Goal: Task Accomplishment & Management: Manage account settings

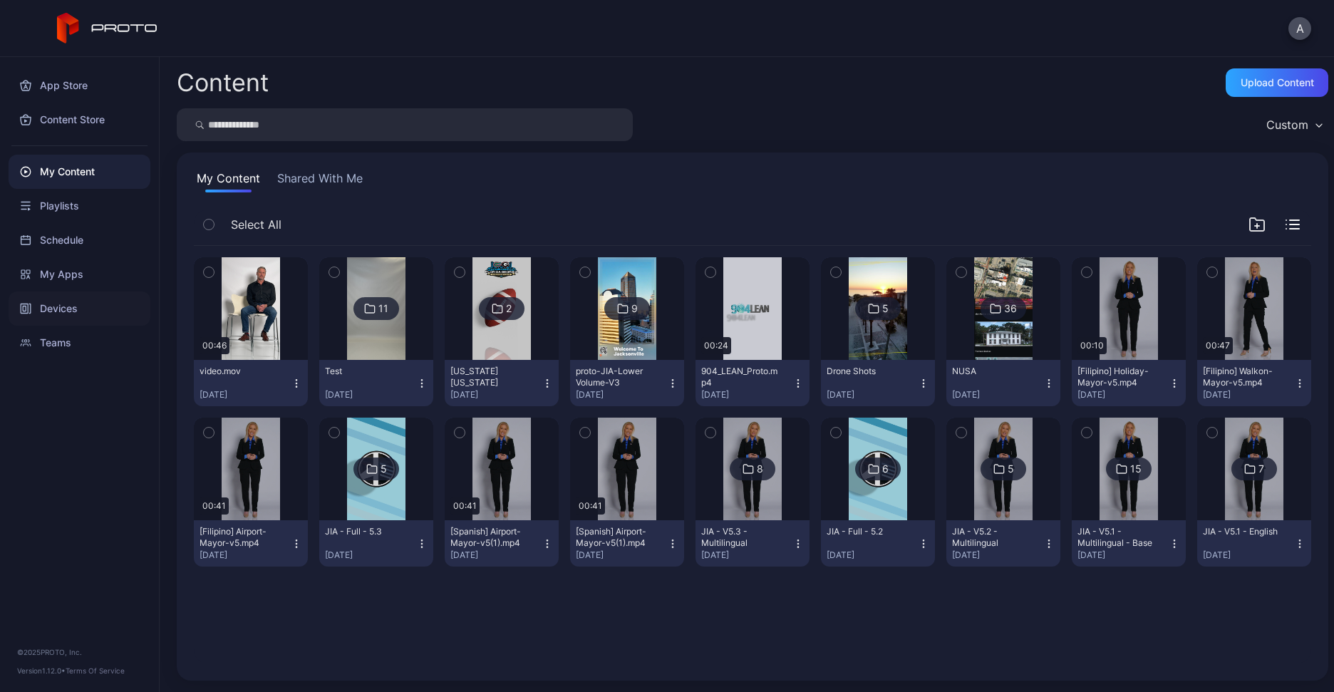
click at [77, 306] on div "Devices" at bounding box center [80, 309] width 142 height 34
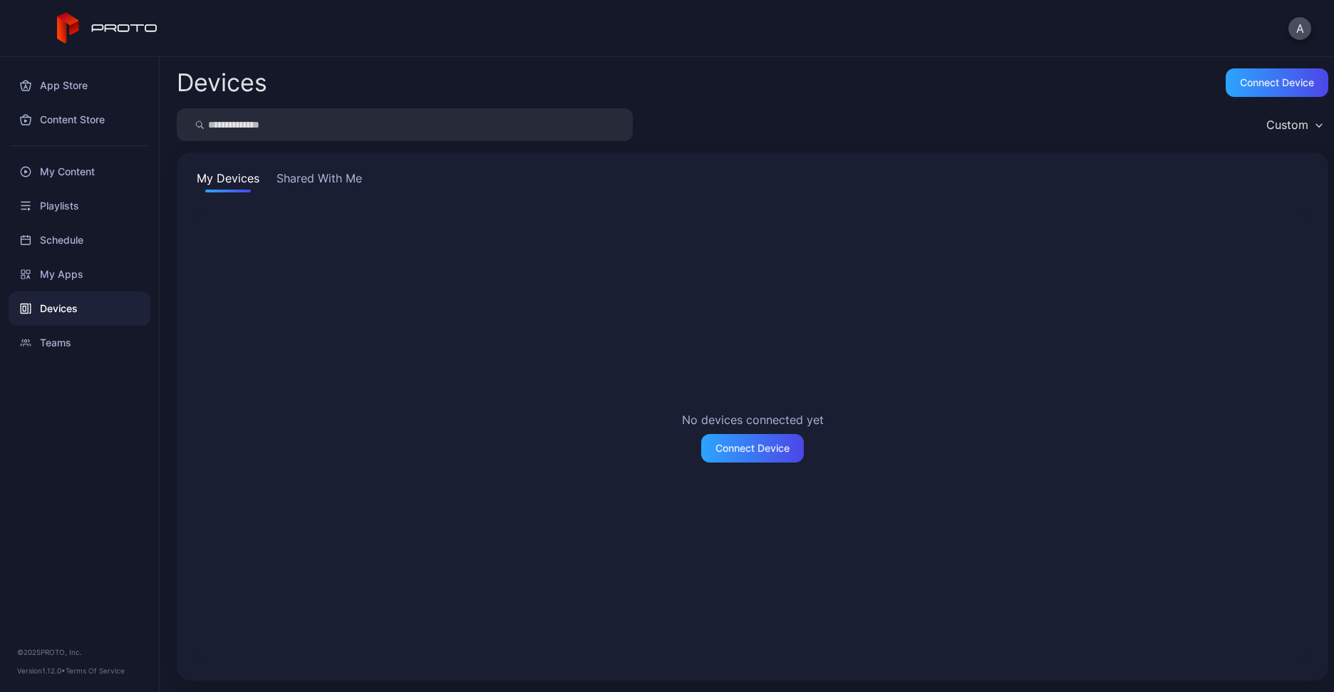
click at [301, 180] on button "Shared With Me" at bounding box center [319, 181] width 91 height 23
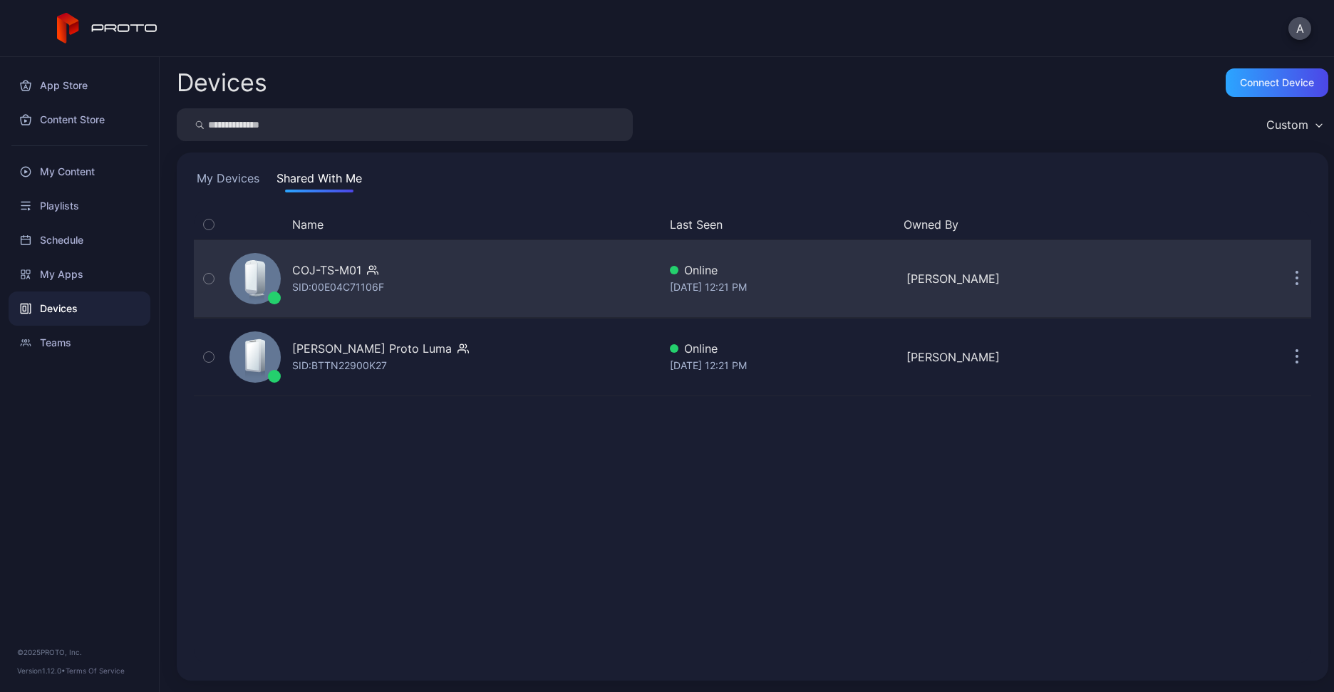
click at [404, 254] on div "COJ-TS-M01 SID: 00E04C71106F" at bounding box center [441, 278] width 435 height 71
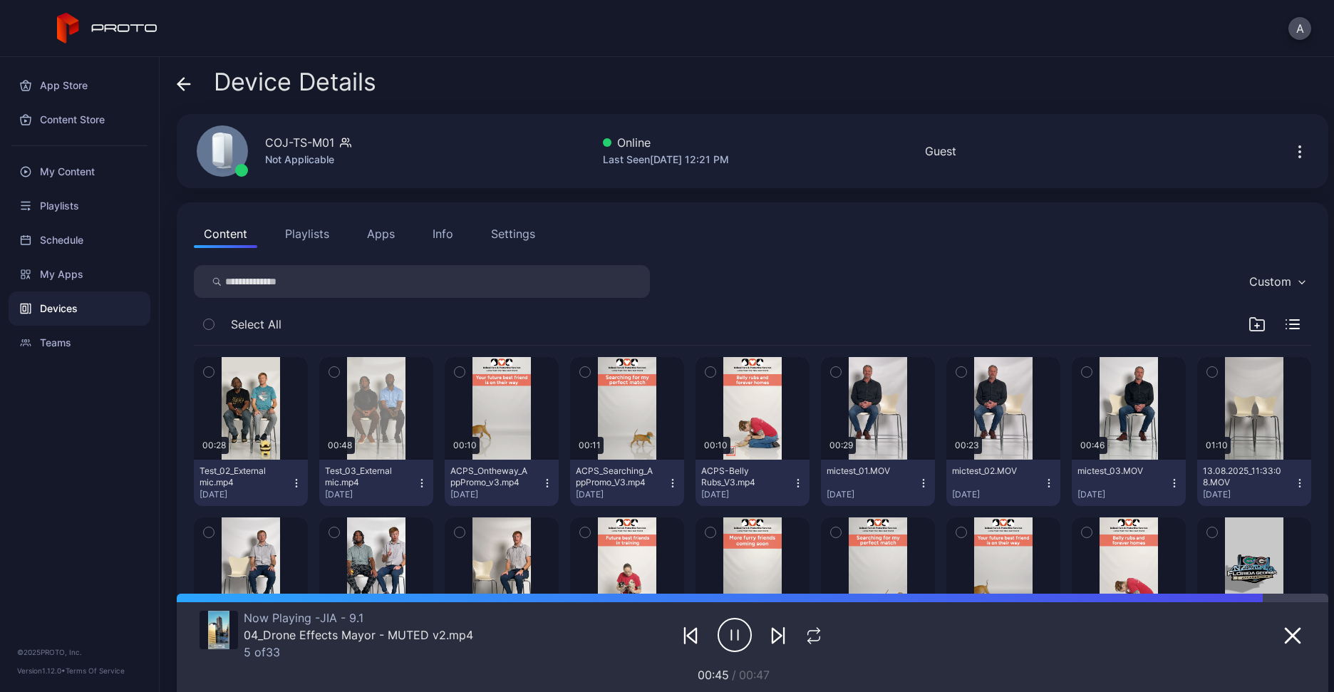
click at [294, 479] on icon "button" at bounding box center [296, 483] width 11 height 11
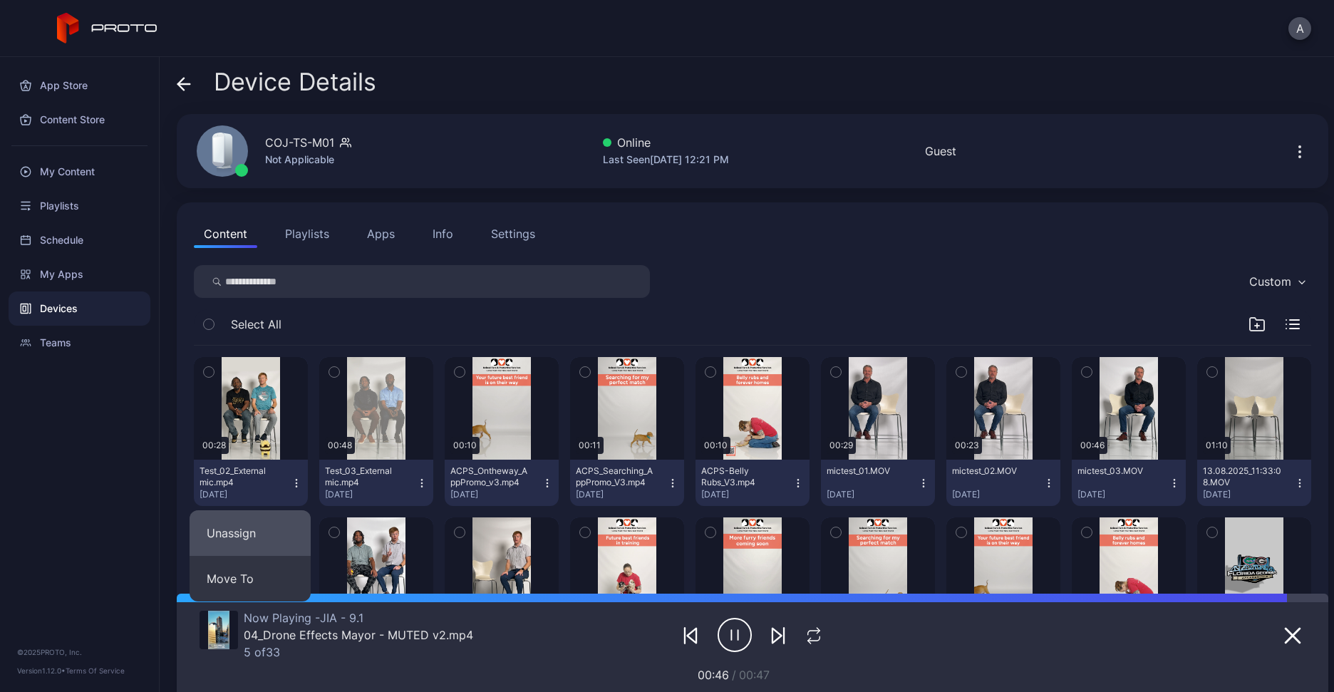
click at [262, 539] on button "Unassign" at bounding box center [250, 533] width 121 height 46
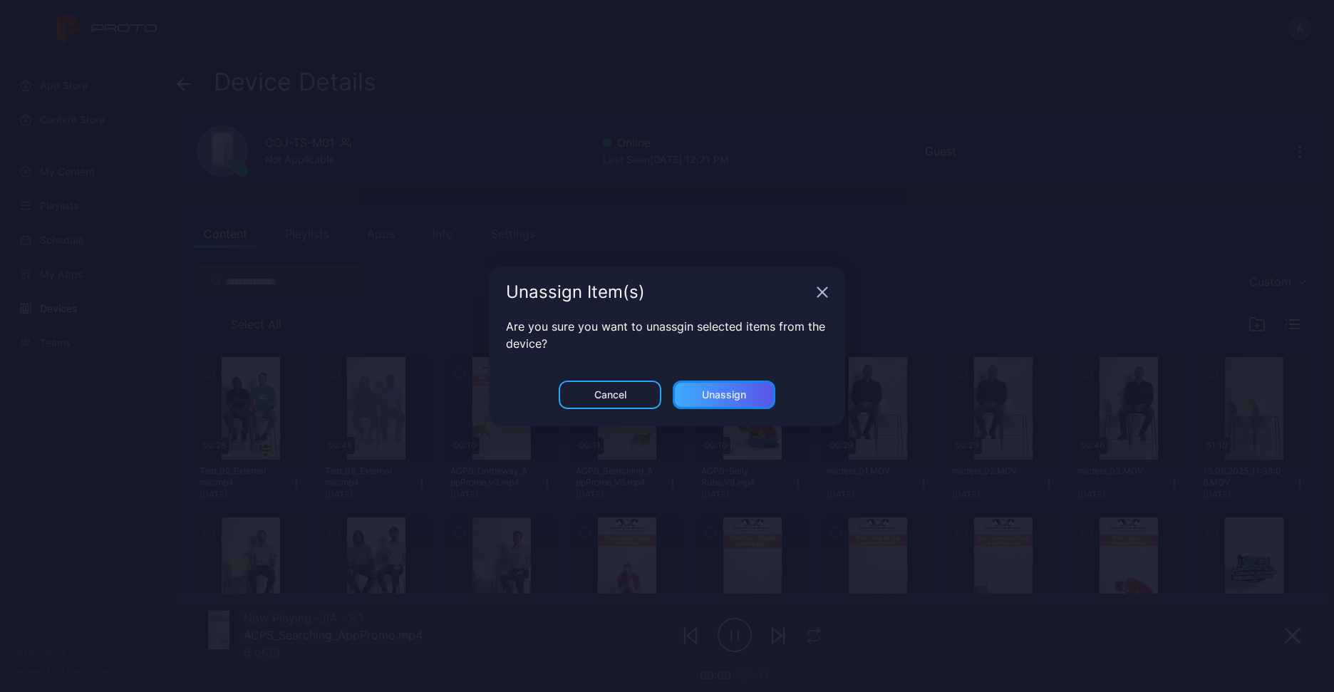
click at [744, 396] on div "Unassign" at bounding box center [724, 395] width 103 height 29
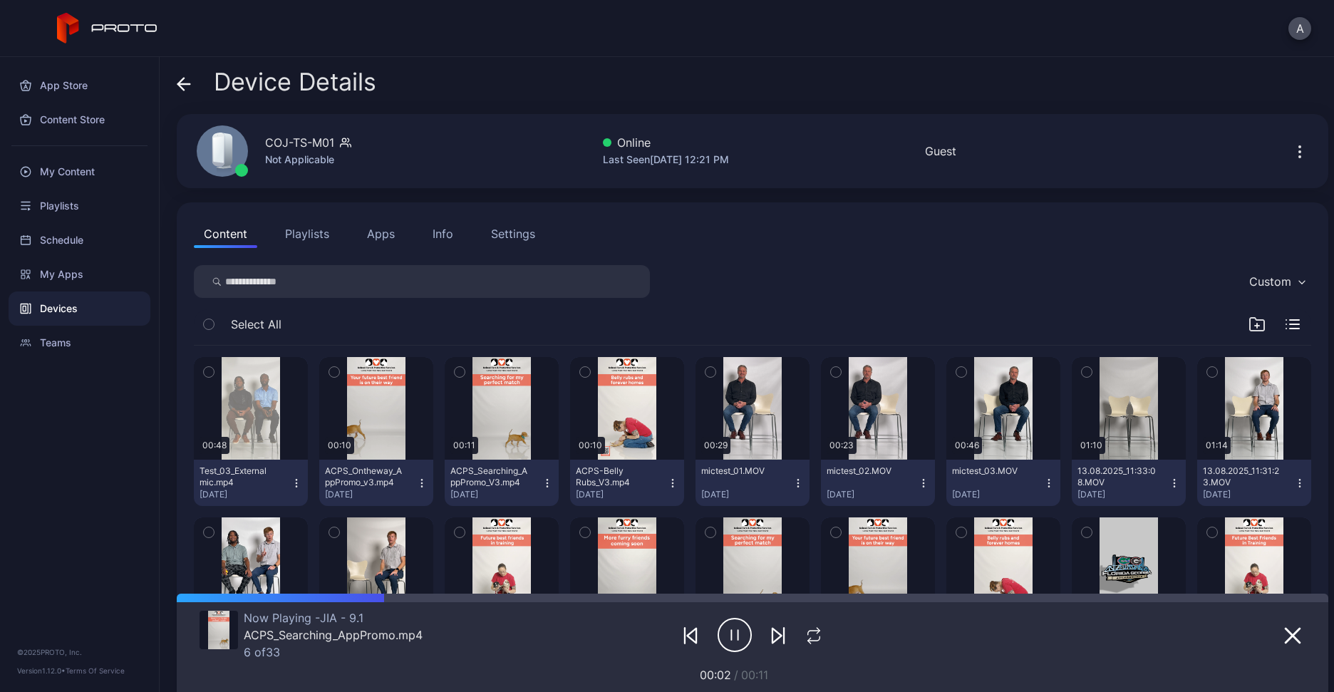
click at [292, 478] on icon "button" at bounding box center [296, 483] width 11 height 11
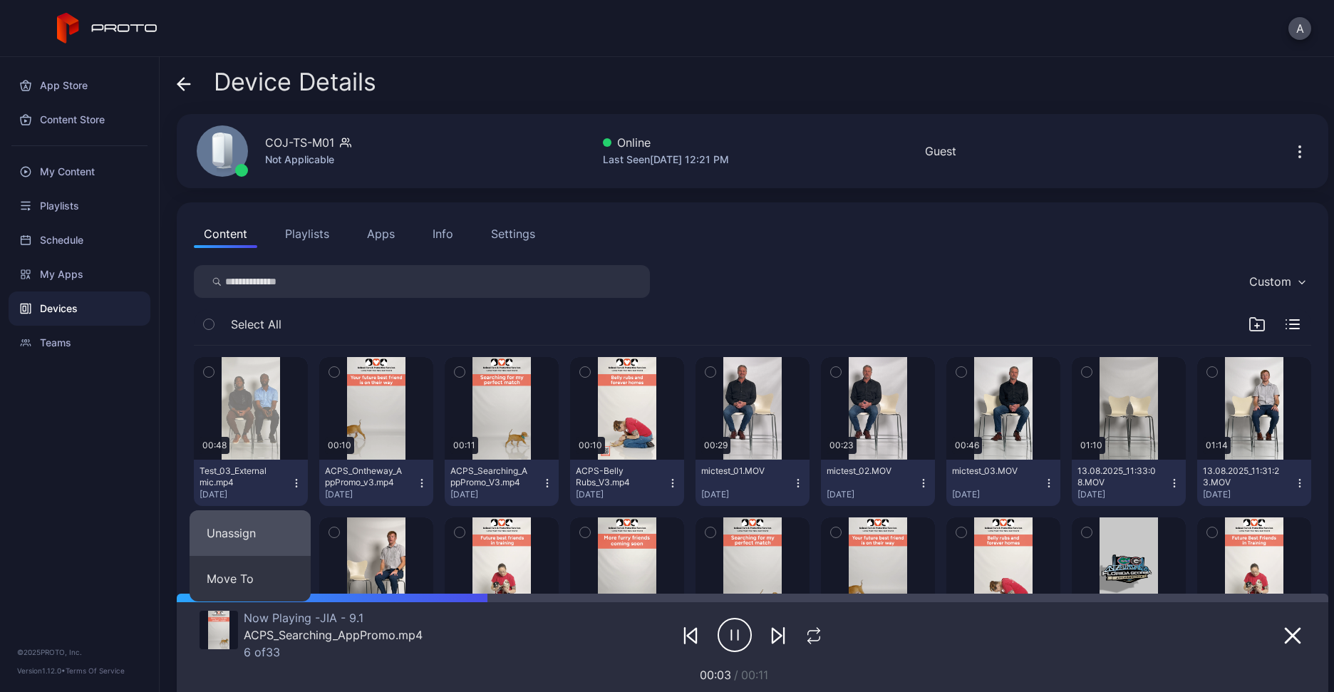
click at [274, 522] on button "Unassign" at bounding box center [250, 533] width 121 height 46
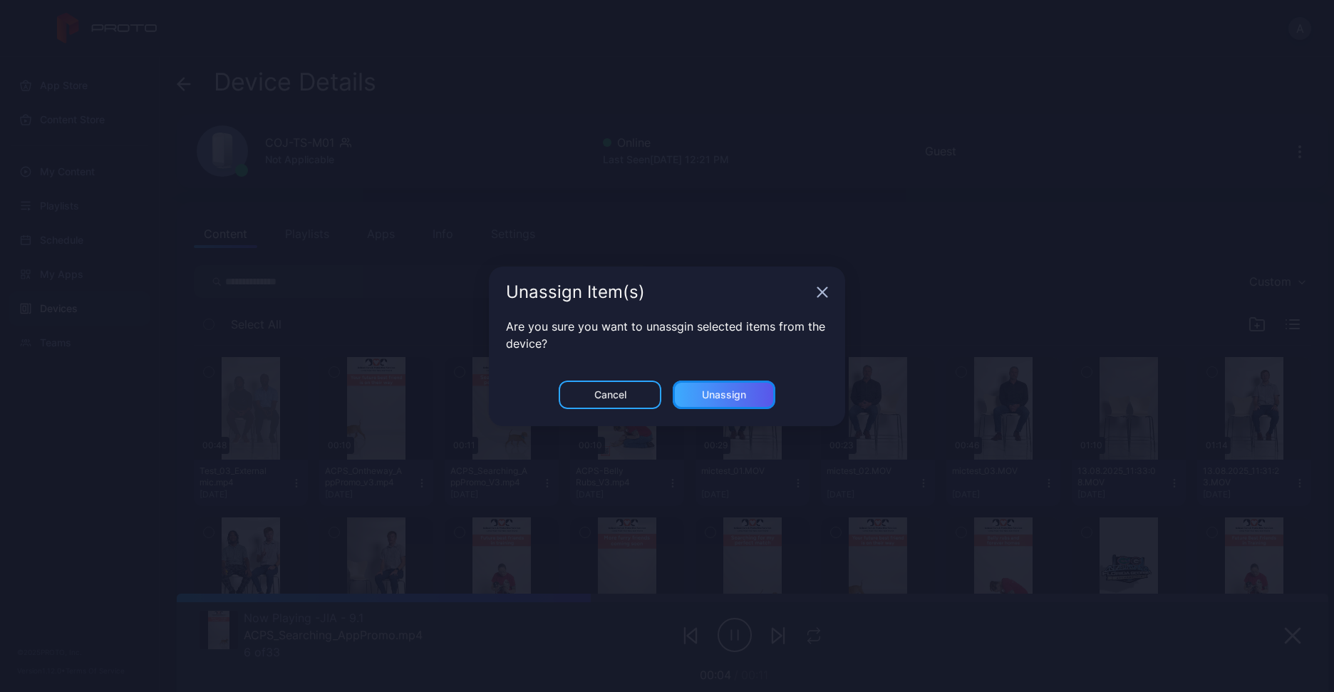
click at [758, 383] on div "Unassign" at bounding box center [724, 395] width 103 height 29
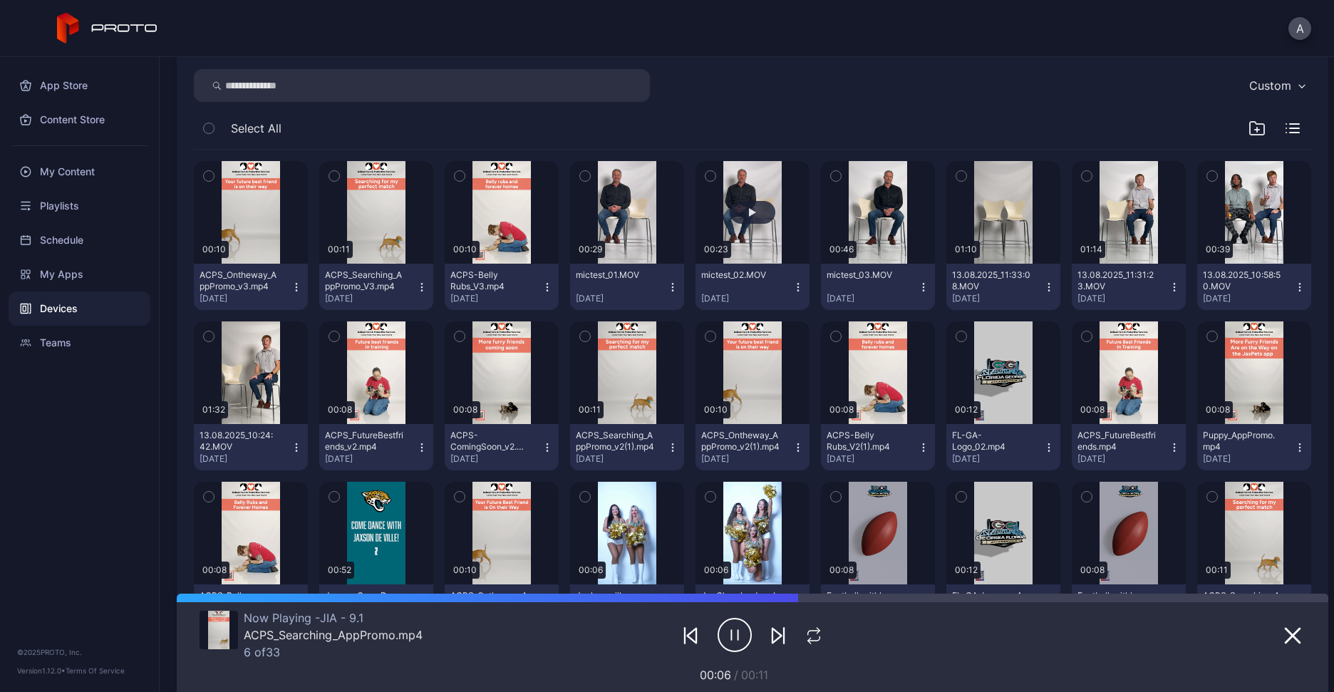
scroll to position [200, 0]
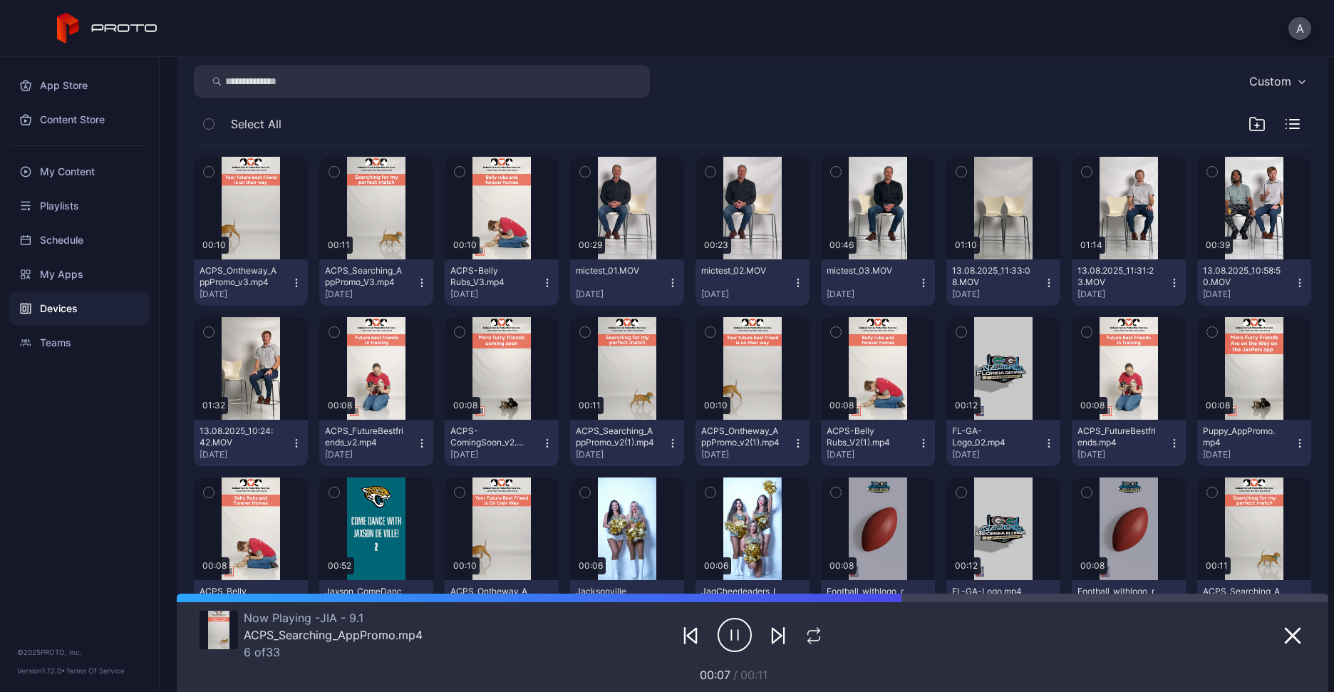
click at [291, 438] on icon "button" at bounding box center [296, 443] width 11 height 11
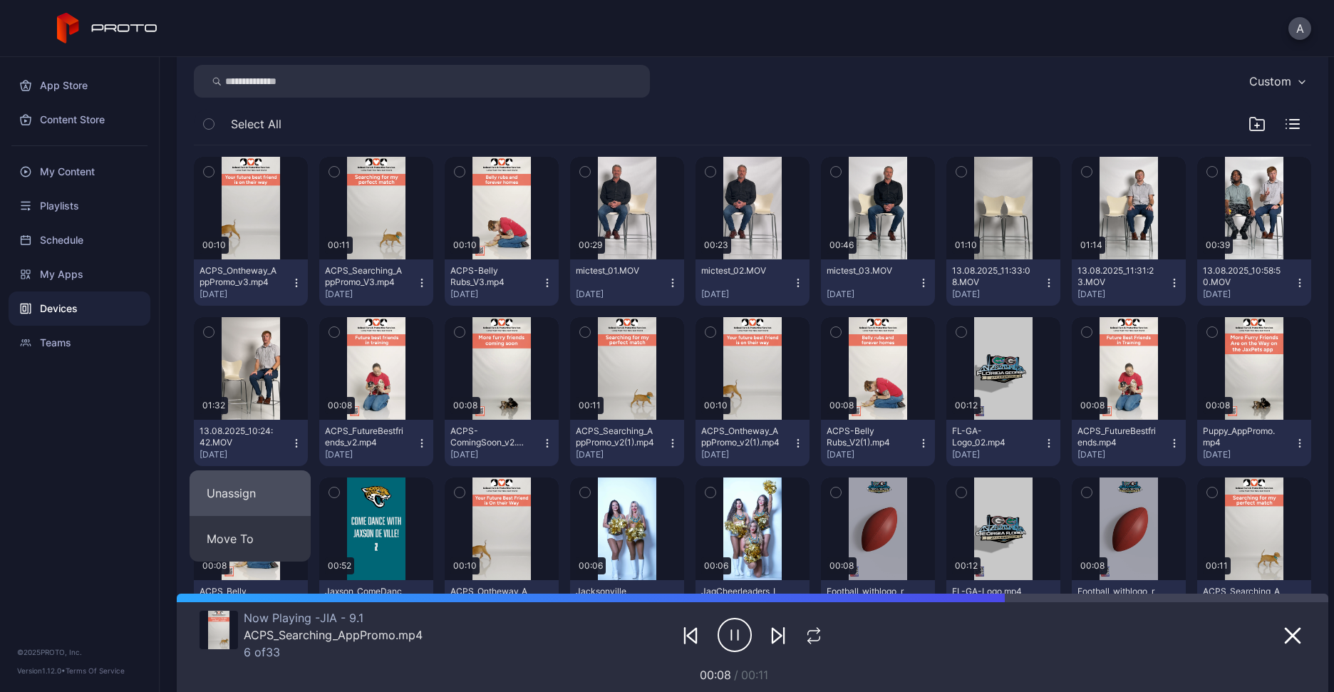
click at [265, 493] on button "Unassign" at bounding box center [250, 493] width 121 height 46
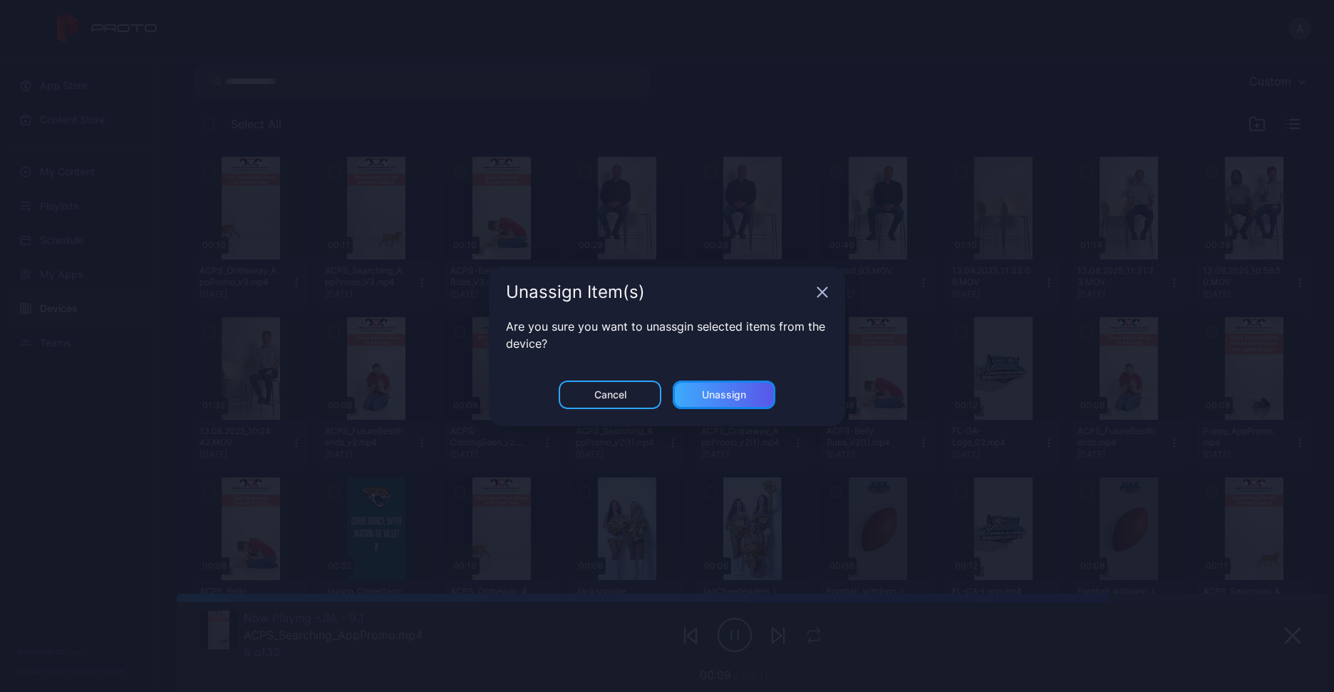
click at [738, 389] on div "Unassign" at bounding box center [724, 394] width 44 height 11
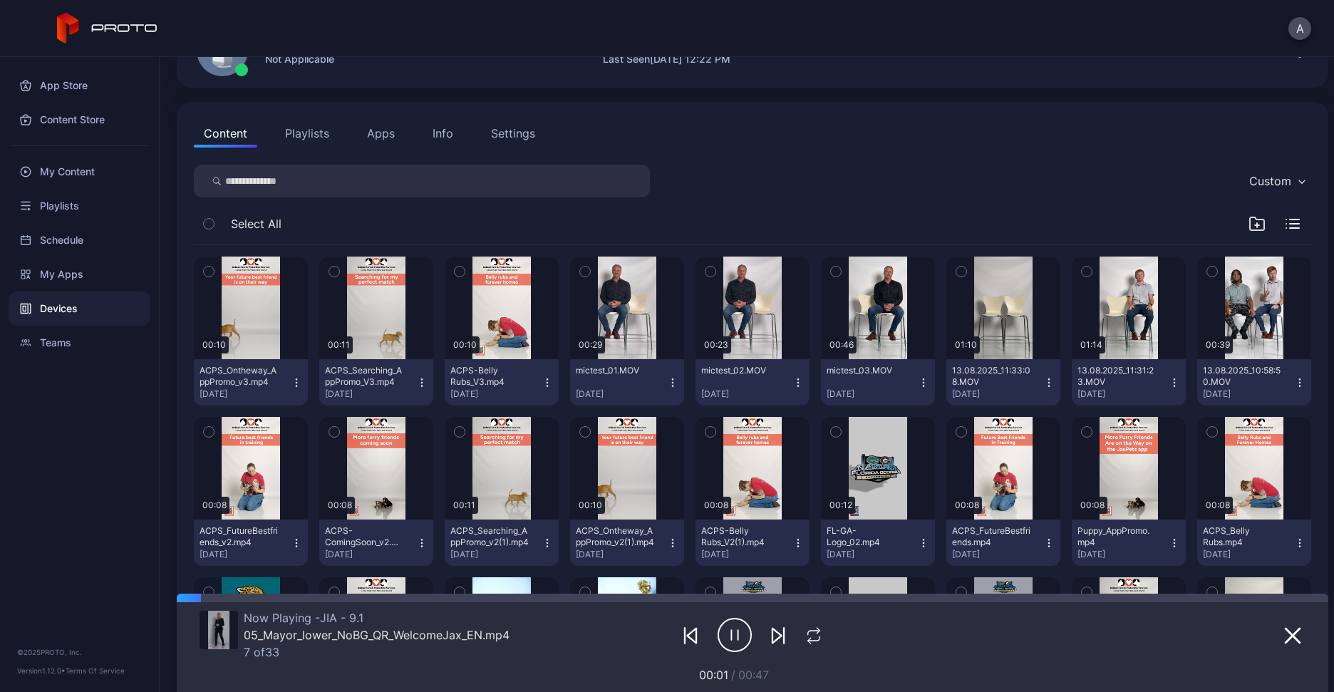
scroll to position [117, 0]
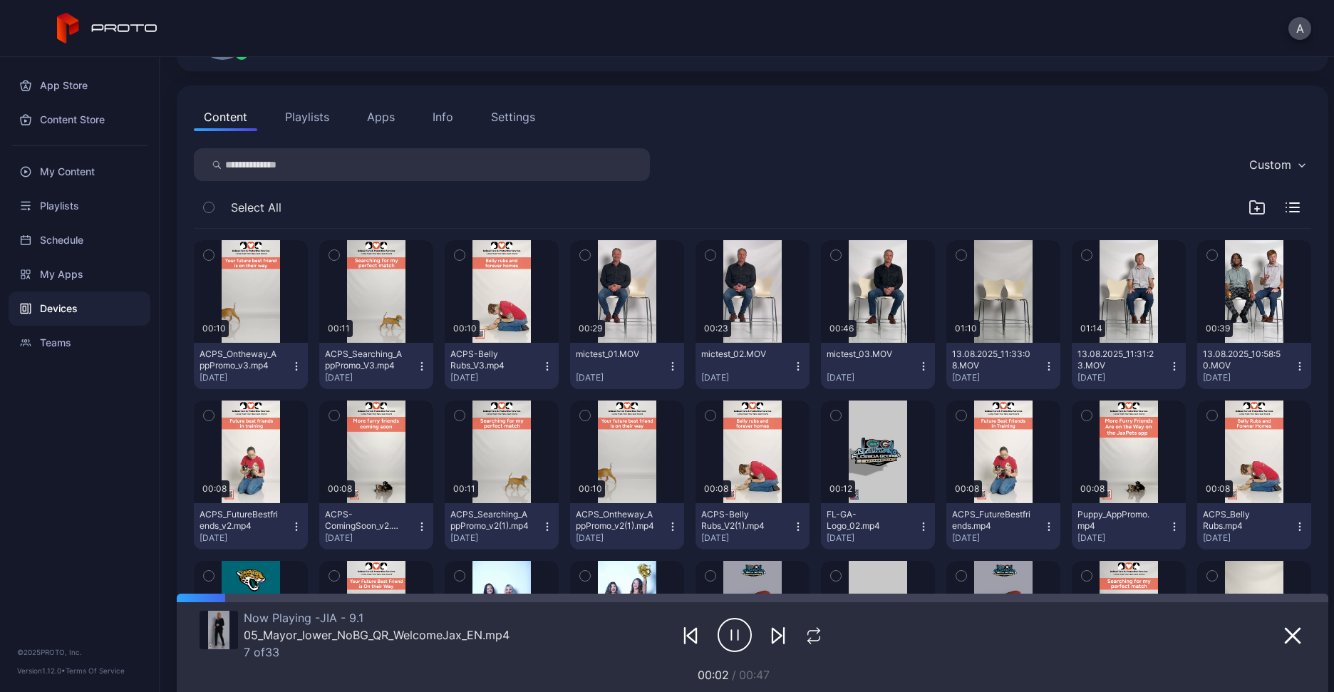
click at [1048, 366] on icon "button" at bounding box center [1048, 366] width 1 height 1
click at [1003, 415] on button "Unassign" at bounding box center [991, 416] width 121 height 46
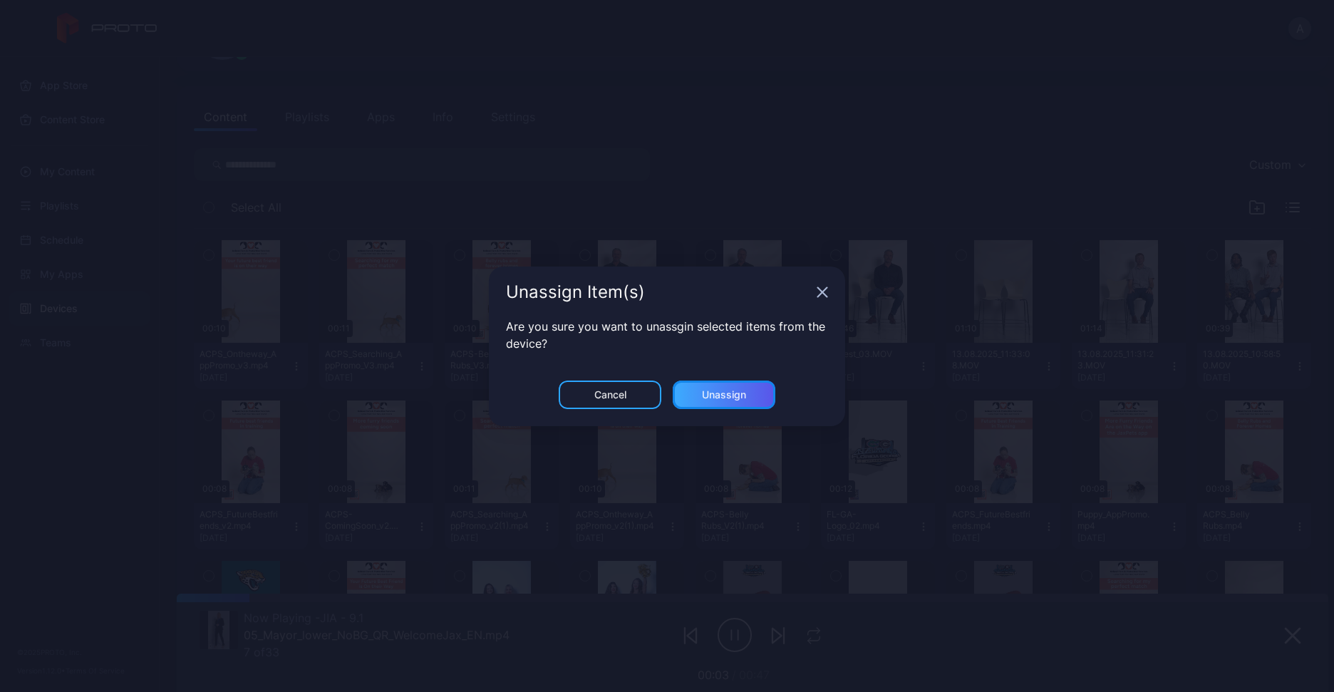
click at [713, 389] on div "Unassign" at bounding box center [724, 394] width 44 height 11
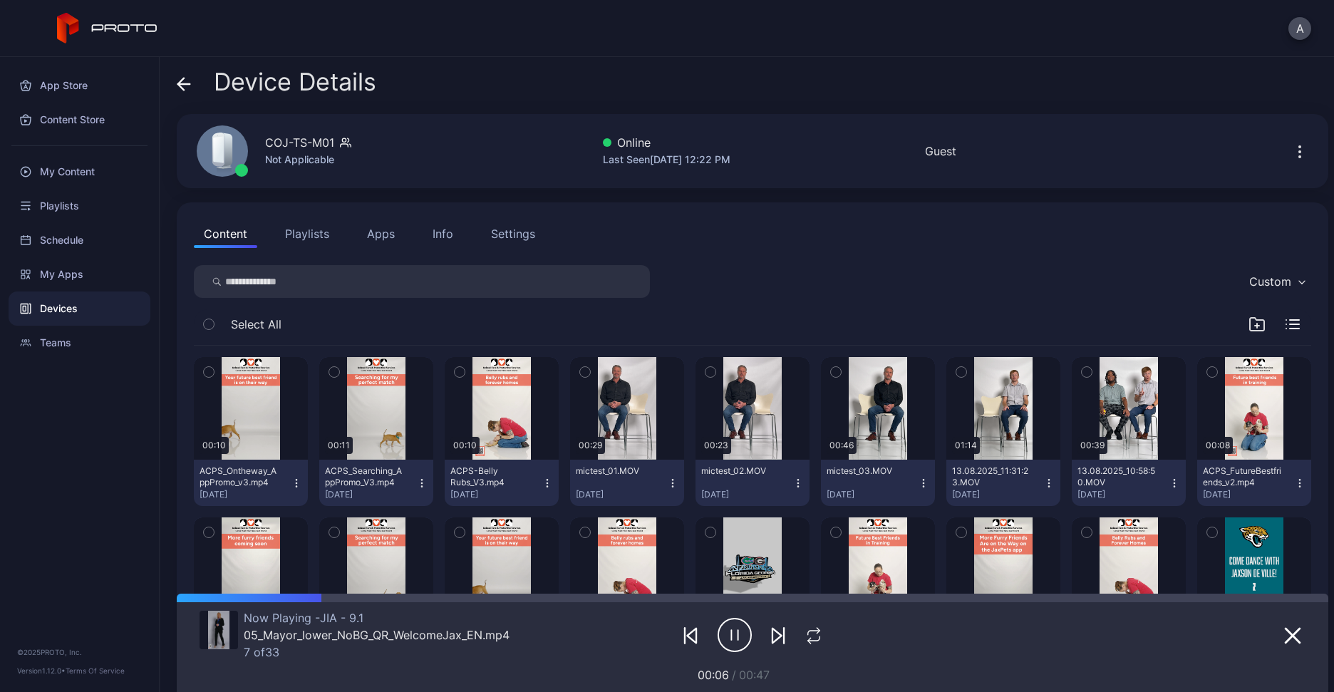
click at [672, 483] on icon "button" at bounding box center [672, 483] width 1 height 1
click at [634, 530] on button "Unassign" at bounding box center [620, 533] width 121 height 46
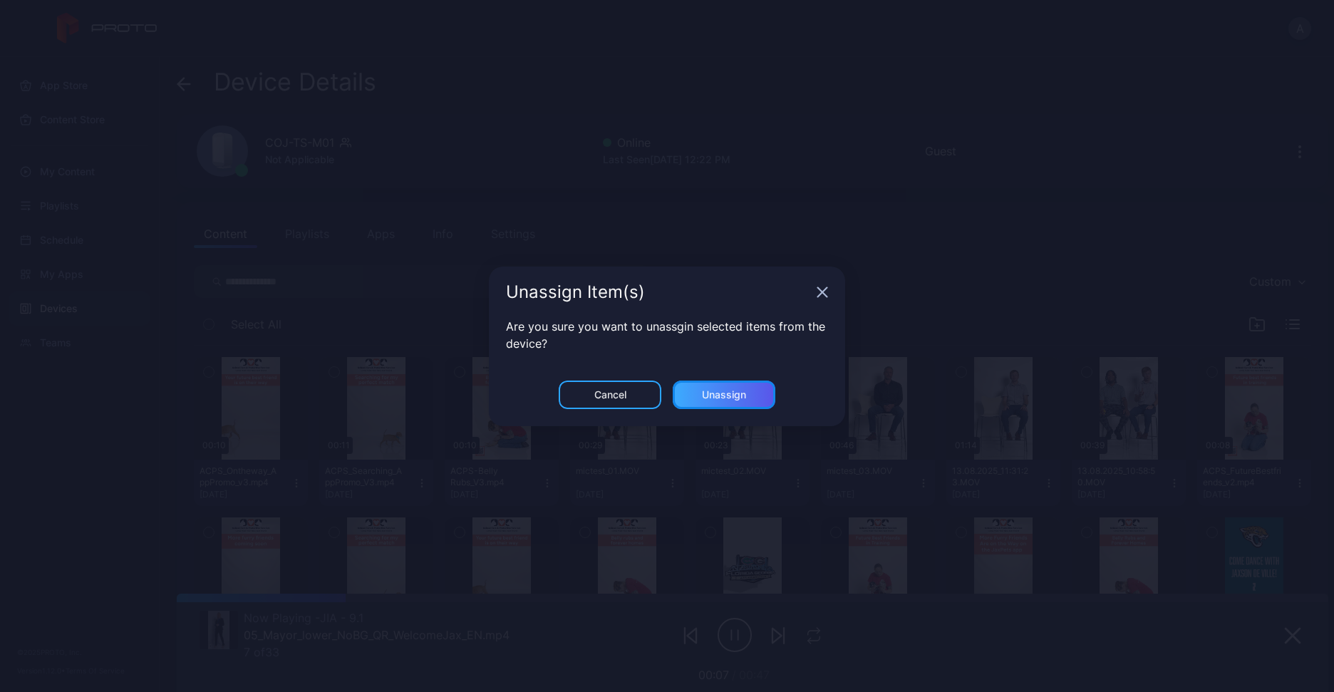
click at [754, 381] on div "Unassign" at bounding box center [724, 395] width 103 height 29
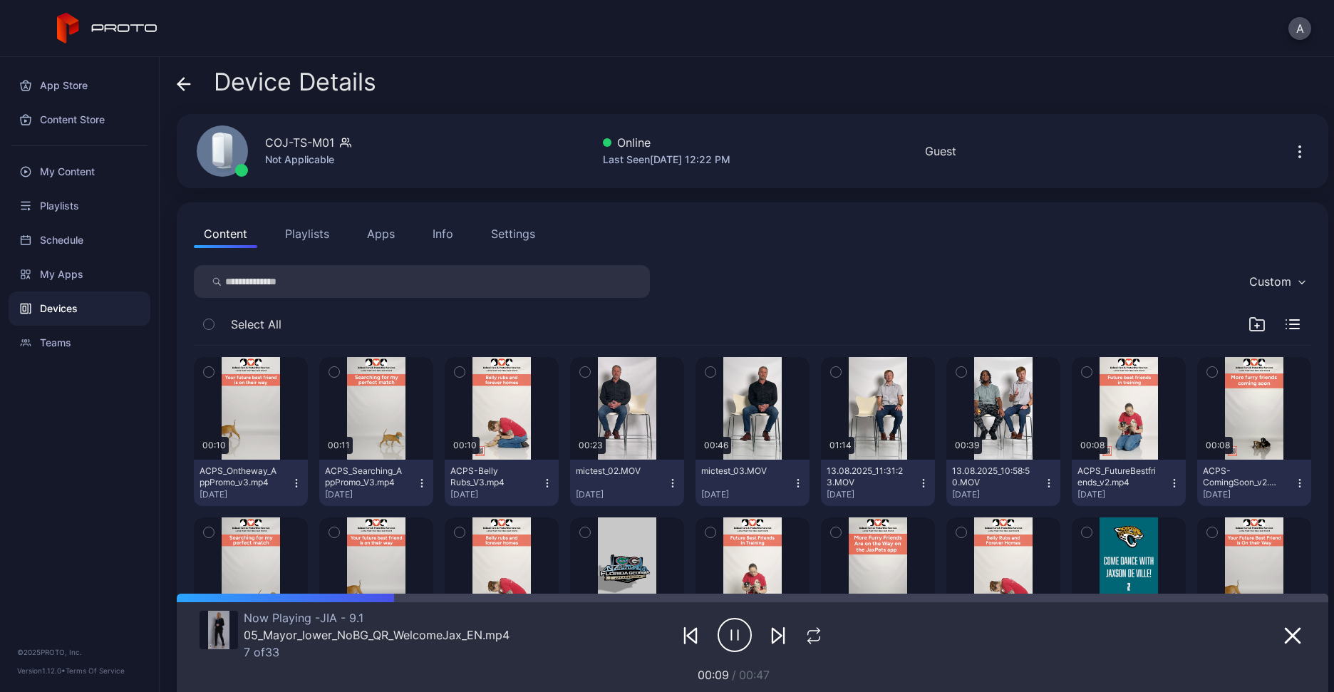
click at [667, 480] on icon "button" at bounding box center [672, 483] width 11 height 11
click at [656, 525] on button "Unassign" at bounding box center [620, 533] width 121 height 46
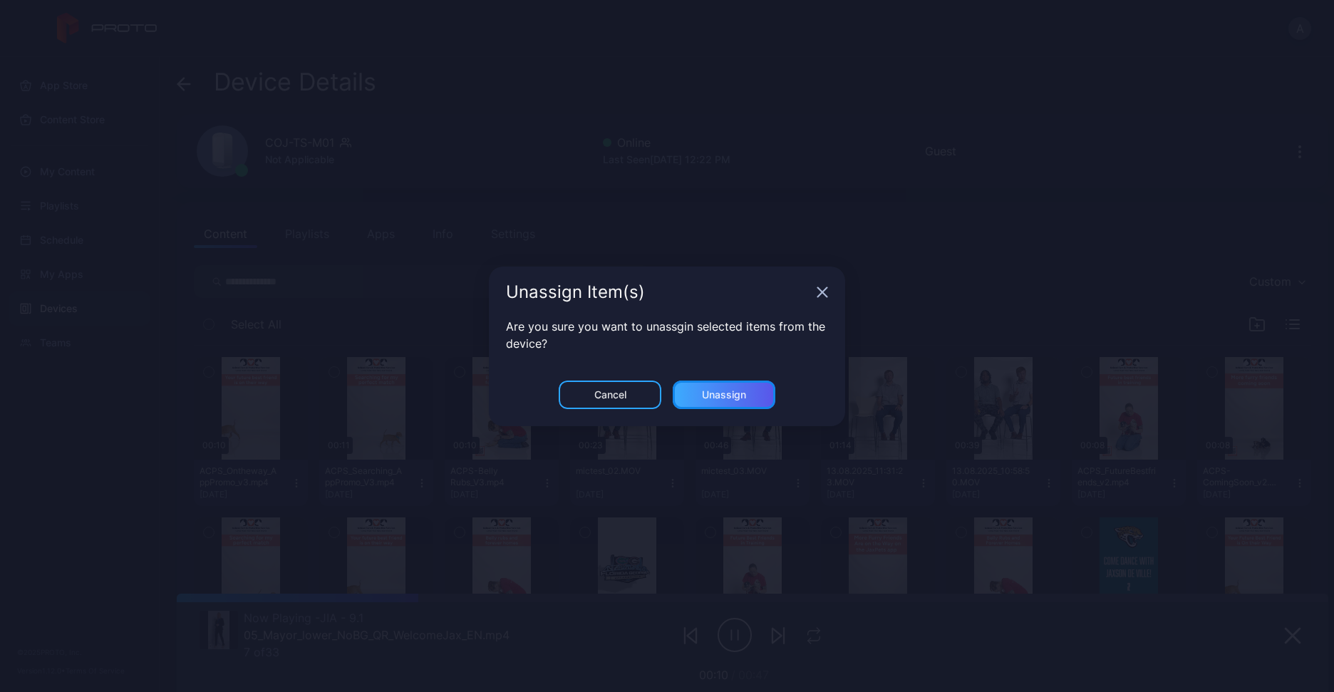
click at [721, 391] on div "Unassign" at bounding box center [724, 395] width 103 height 29
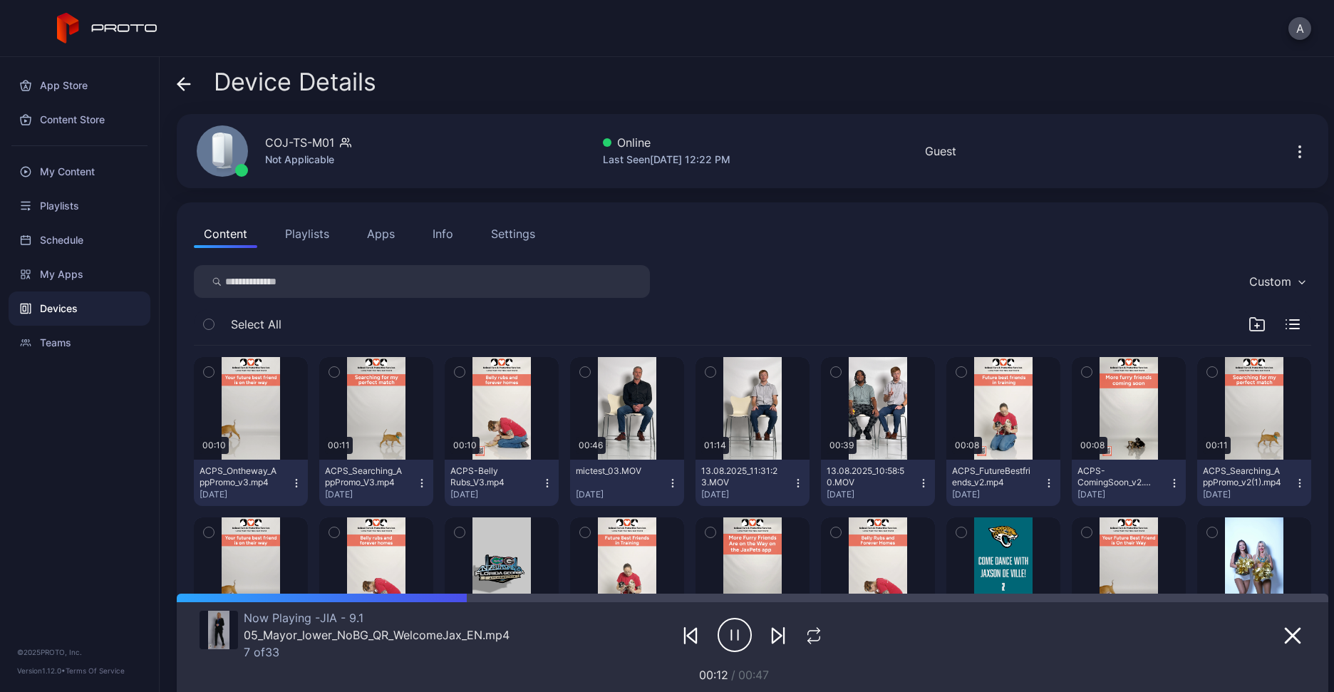
click at [918, 478] on icon "button" at bounding box center [923, 483] width 11 height 11
click at [836, 545] on button "Unassign" at bounding box center [867, 533] width 121 height 46
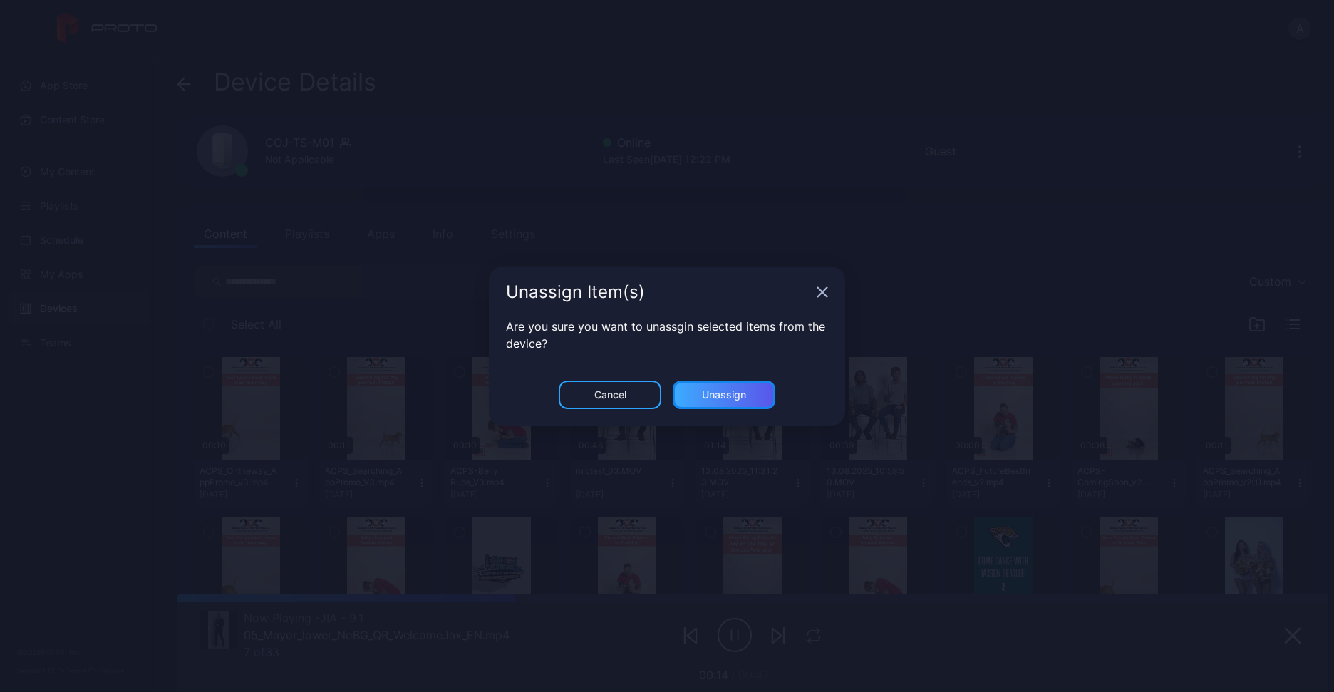
click at [758, 388] on div "Unassign" at bounding box center [724, 395] width 103 height 29
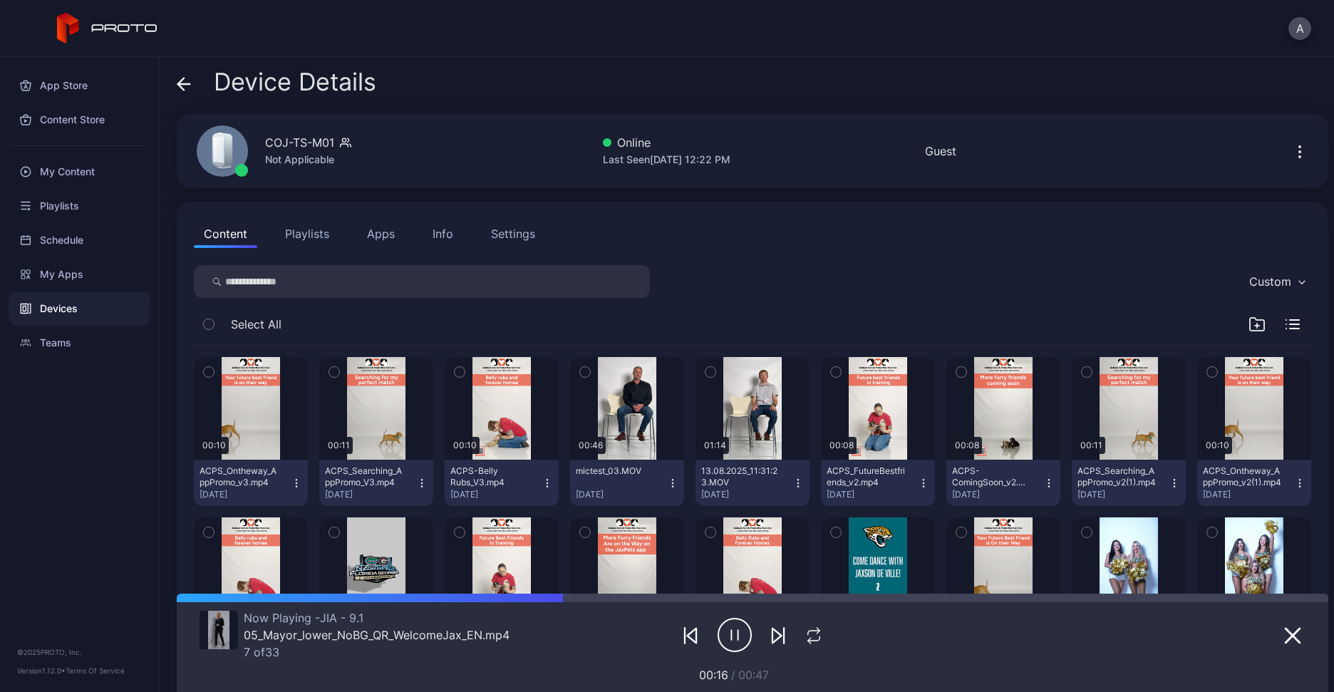
click at [793, 481] on icon "button" at bounding box center [798, 483] width 11 height 11
click at [761, 517] on button "Unassign" at bounding box center [744, 533] width 121 height 46
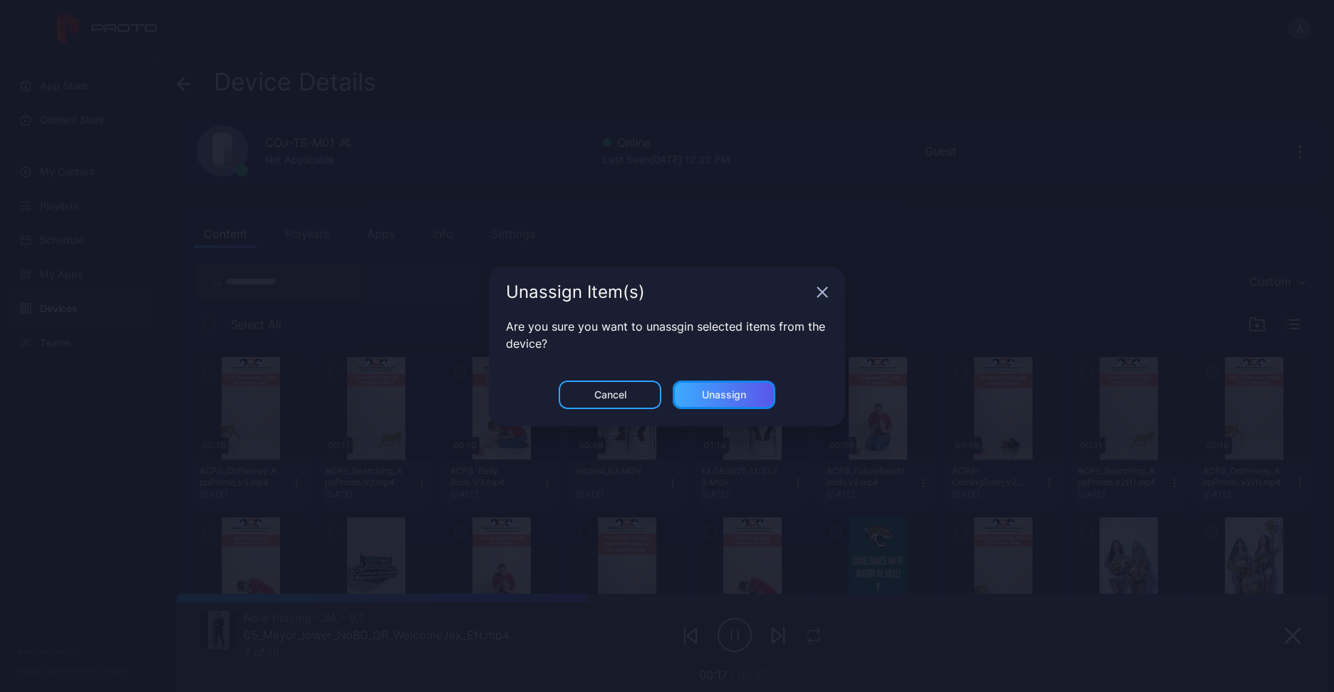
click at [746, 389] on div "Unassign" at bounding box center [724, 394] width 44 height 11
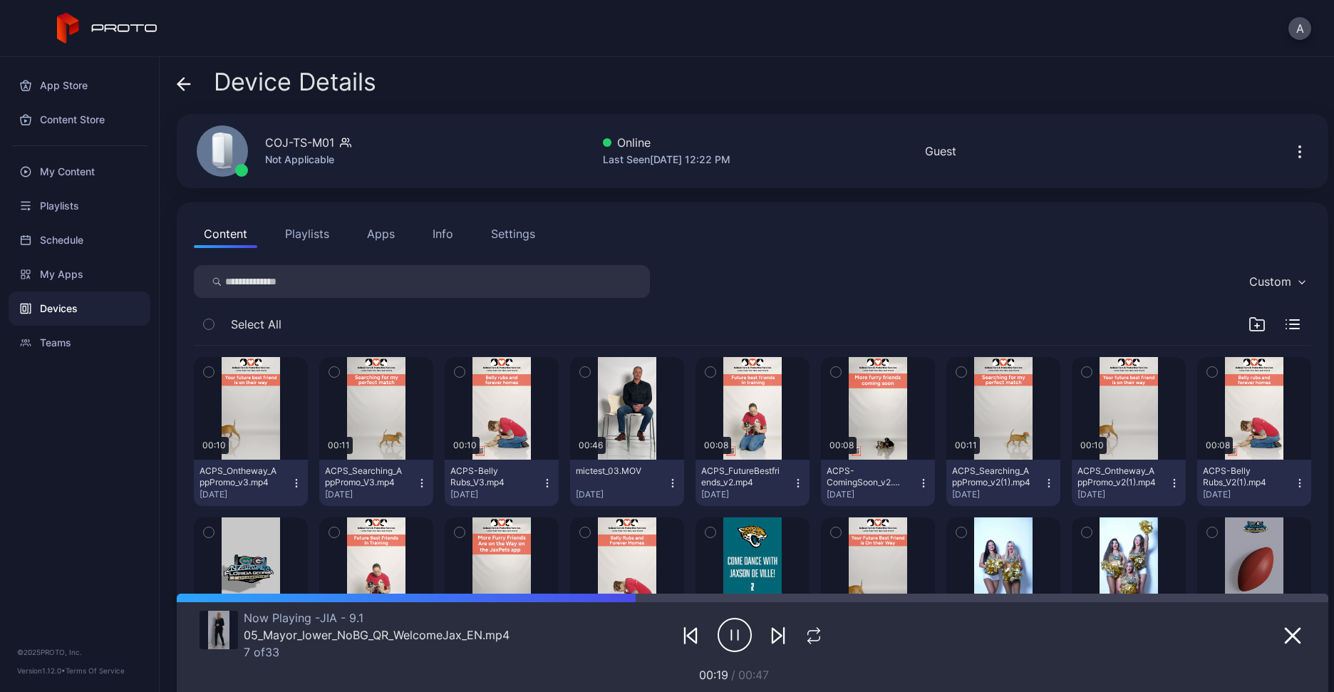
click at [667, 479] on icon "button" at bounding box center [672, 483] width 11 height 11
click at [658, 516] on button "Unassign" at bounding box center [620, 533] width 121 height 46
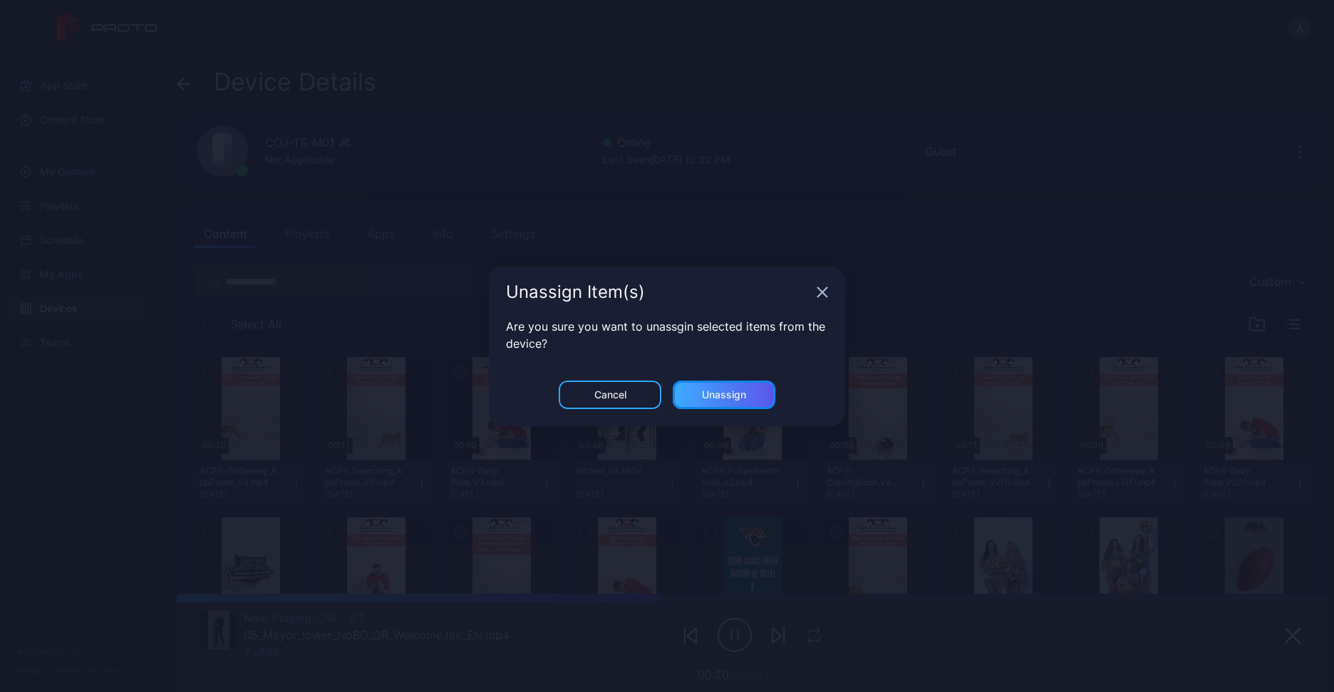
click at [740, 389] on div "Unassign" at bounding box center [724, 394] width 44 height 11
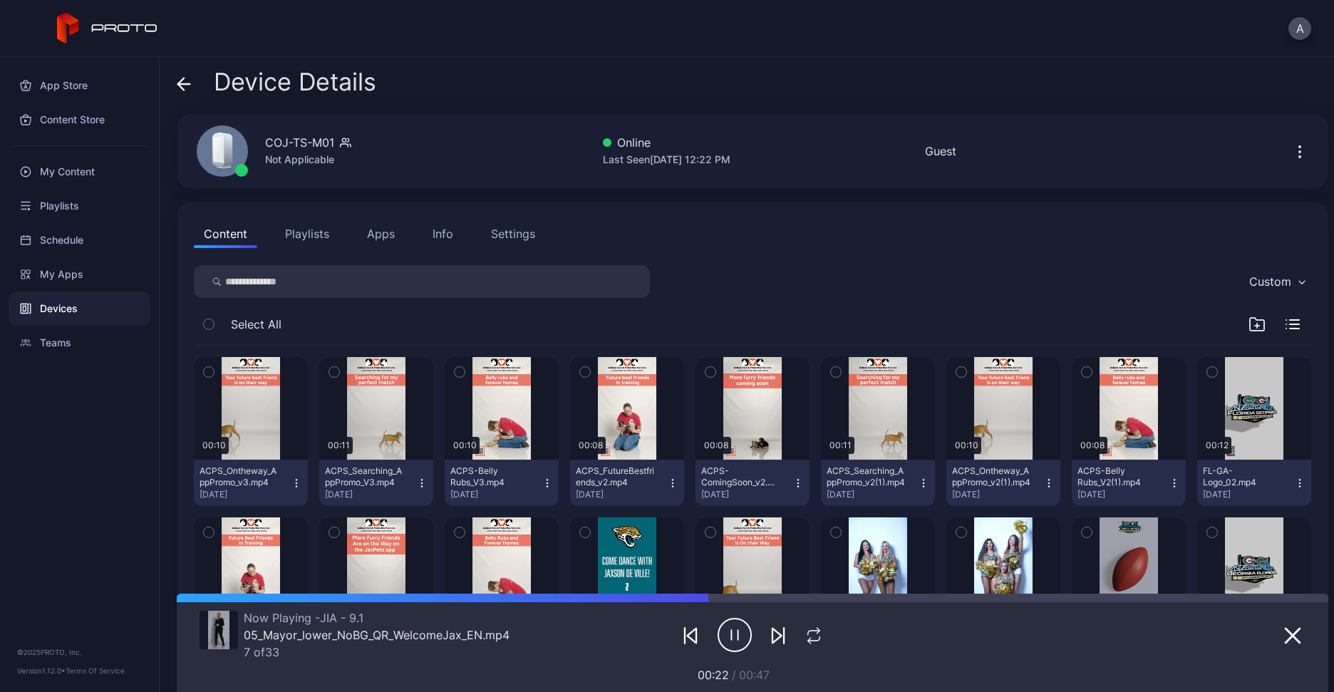
click at [105, 304] on div "Devices" at bounding box center [80, 309] width 142 height 34
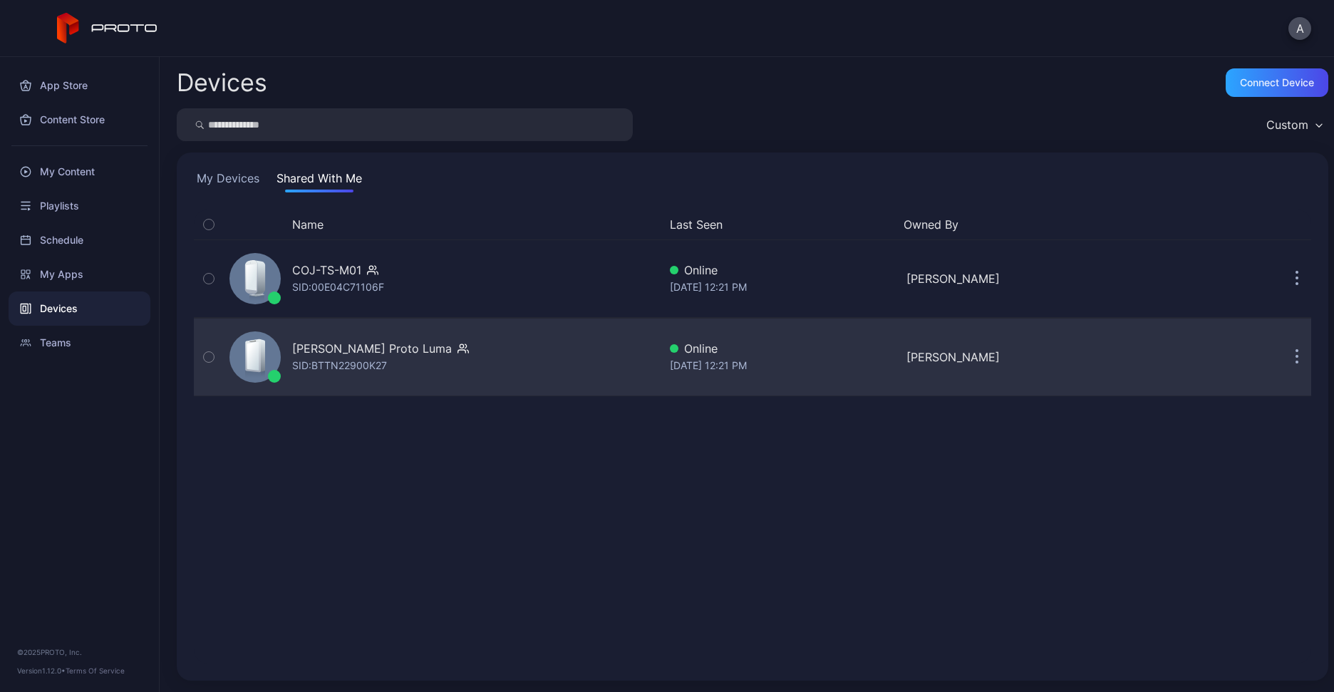
click at [441, 343] on div "[PERSON_NAME] Proto [PERSON_NAME]: BTTN22900K27" at bounding box center [441, 356] width 435 height 71
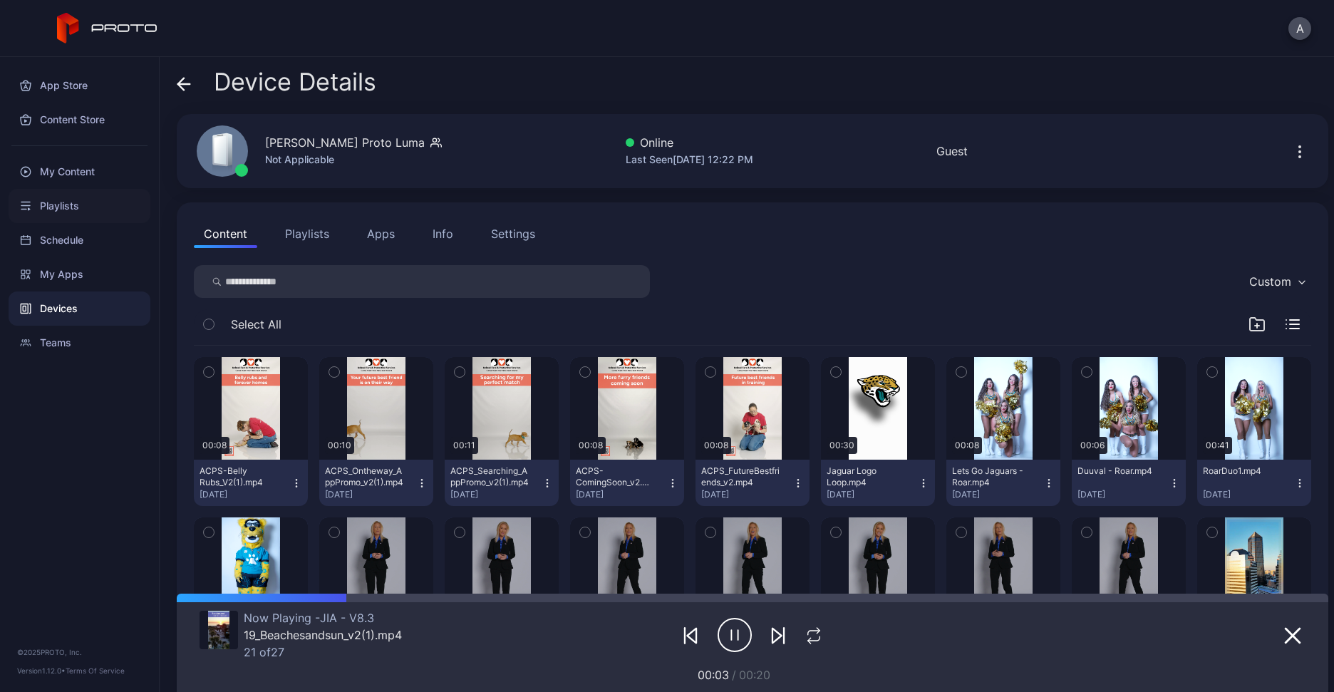
click at [39, 192] on div "Playlists" at bounding box center [80, 206] width 142 height 34
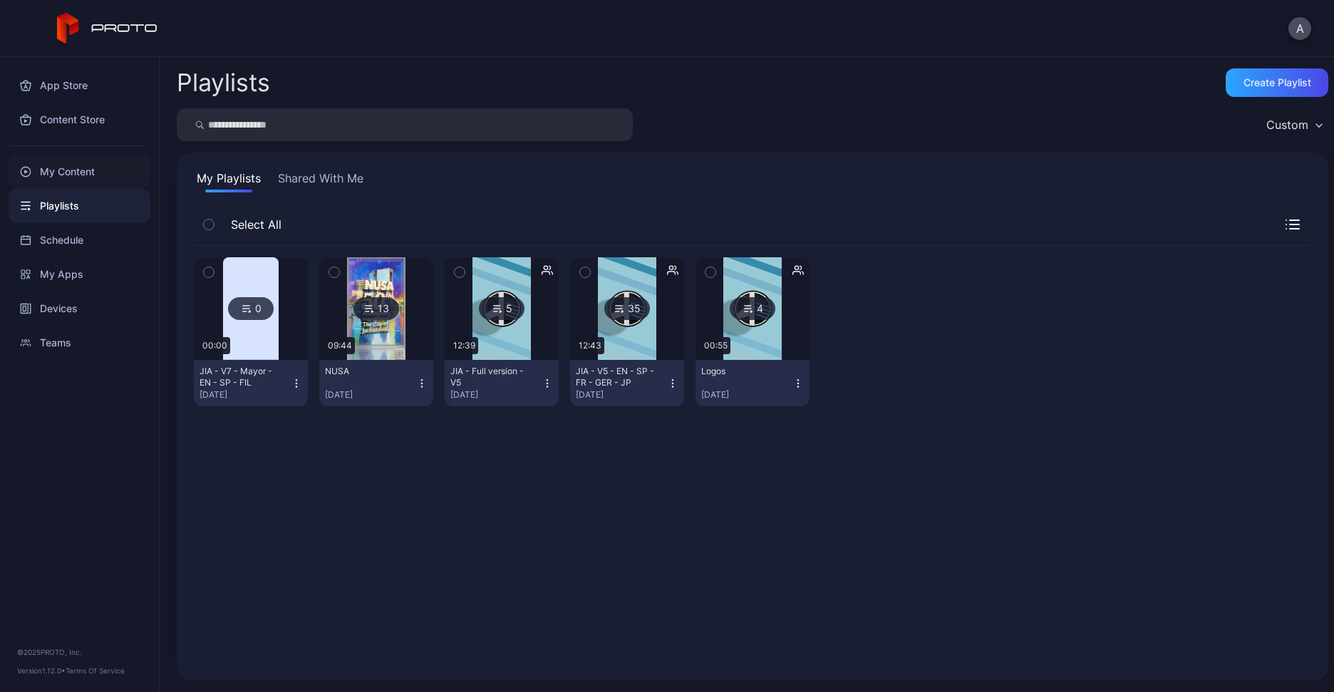
click at [72, 176] on div "My Content" at bounding box center [80, 172] width 142 height 34
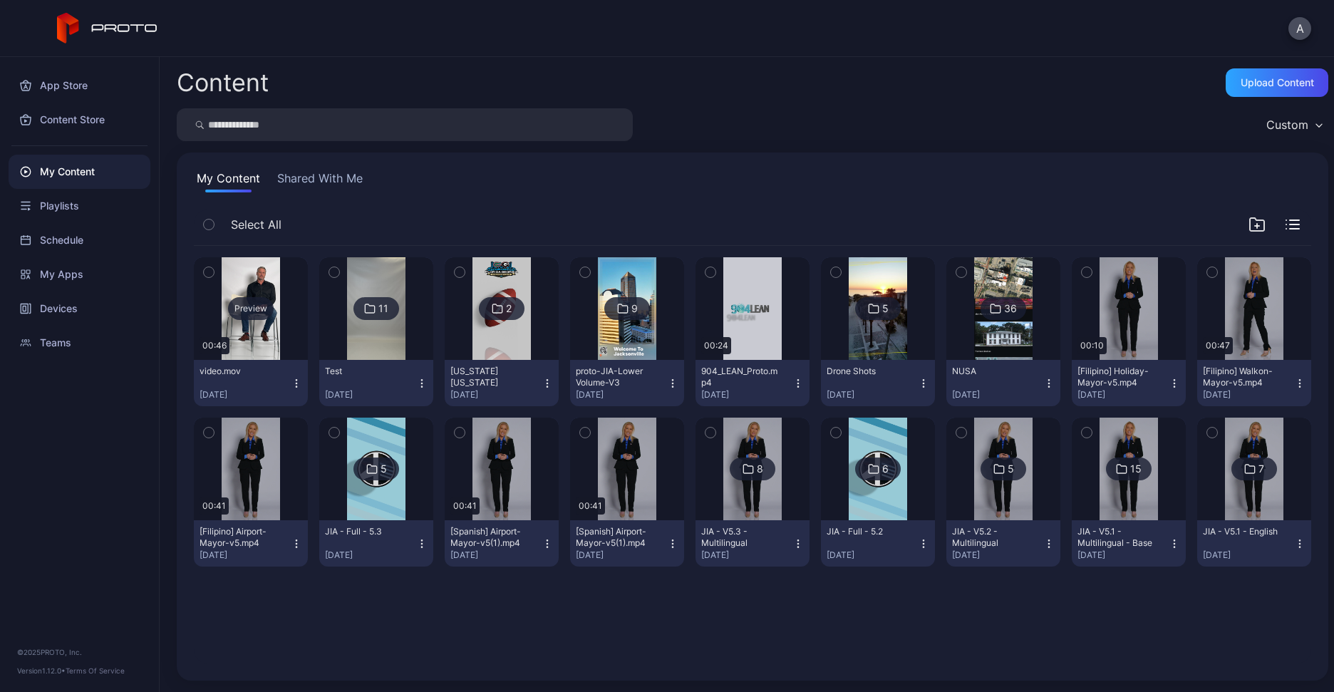
click at [267, 329] on div "Preview" at bounding box center [251, 308] width 114 height 103
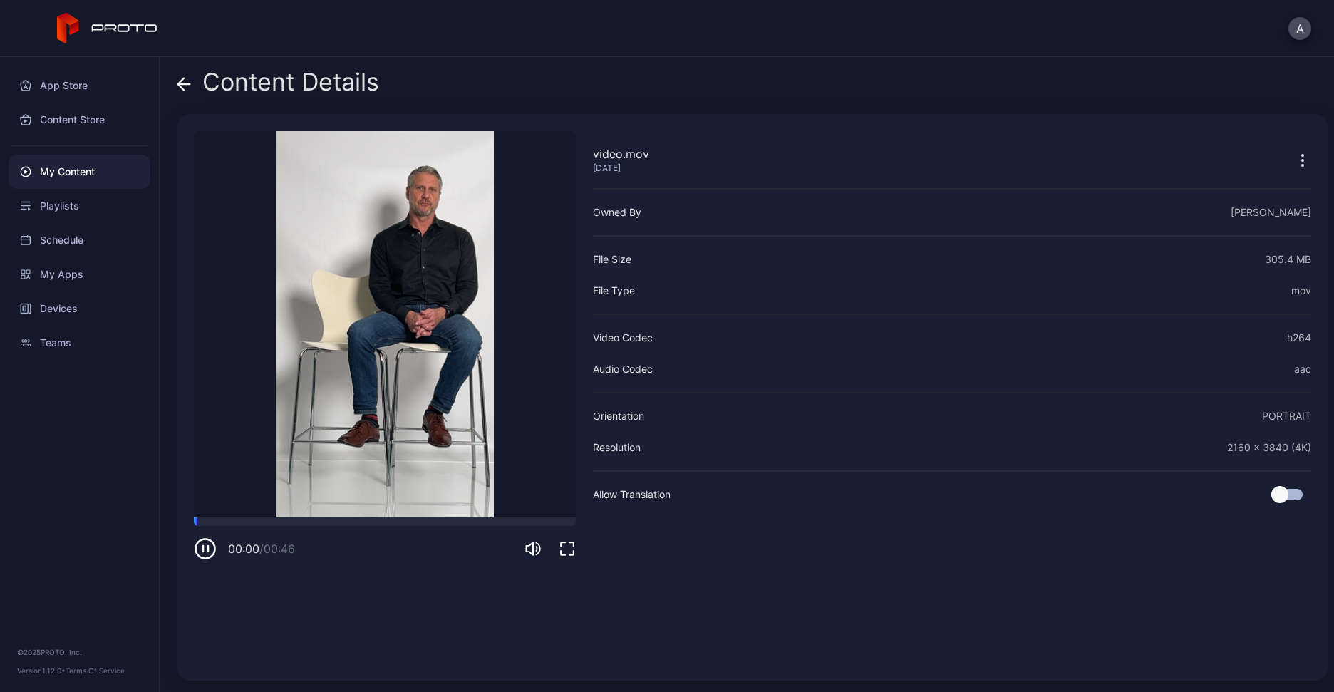
click at [100, 176] on div "My Content" at bounding box center [80, 172] width 142 height 34
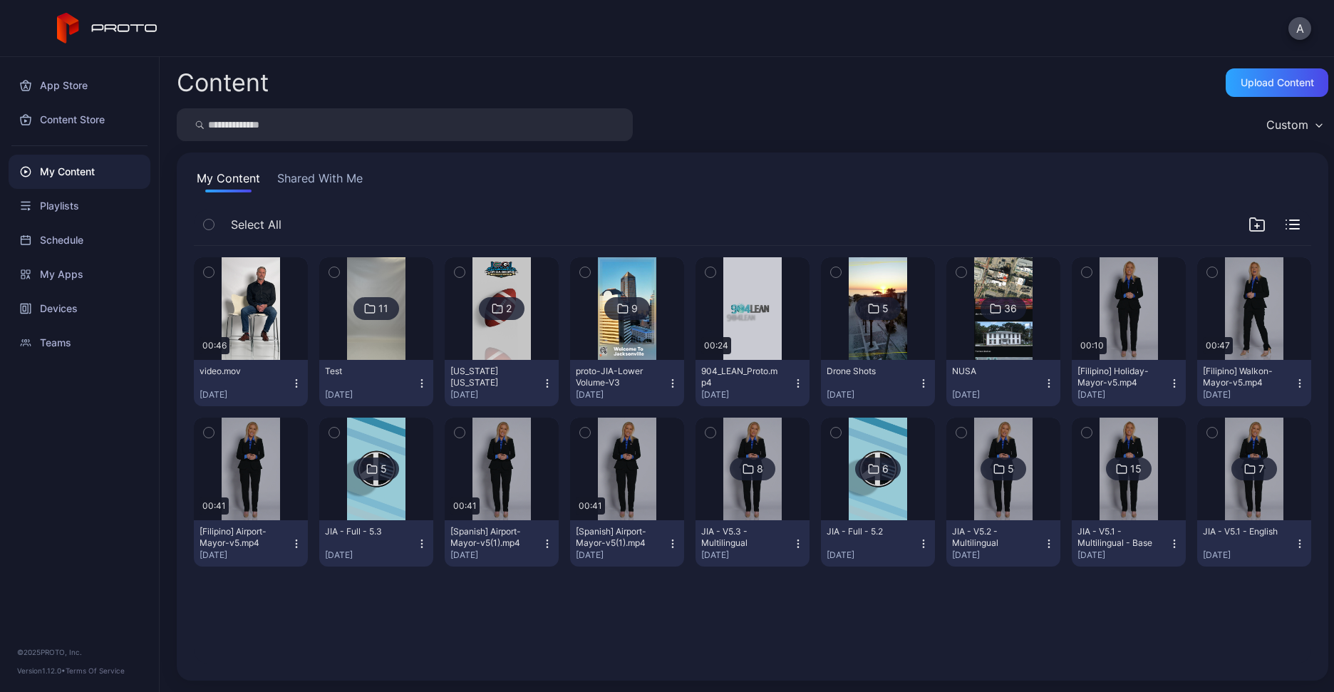
click at [406, 338] on div at bounding box center [376, 308] width 103 height 103
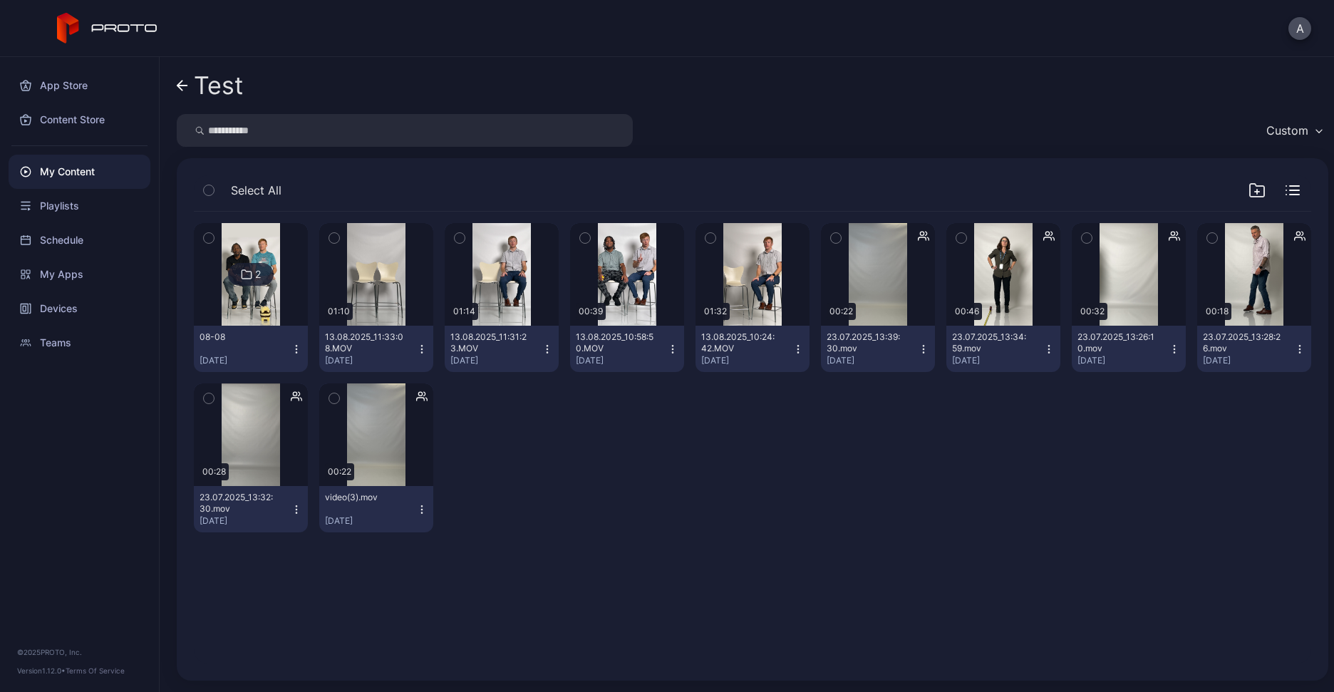
click at [79, 169] on div "My Content" at bounding box center [80, 172] width 142 height 34
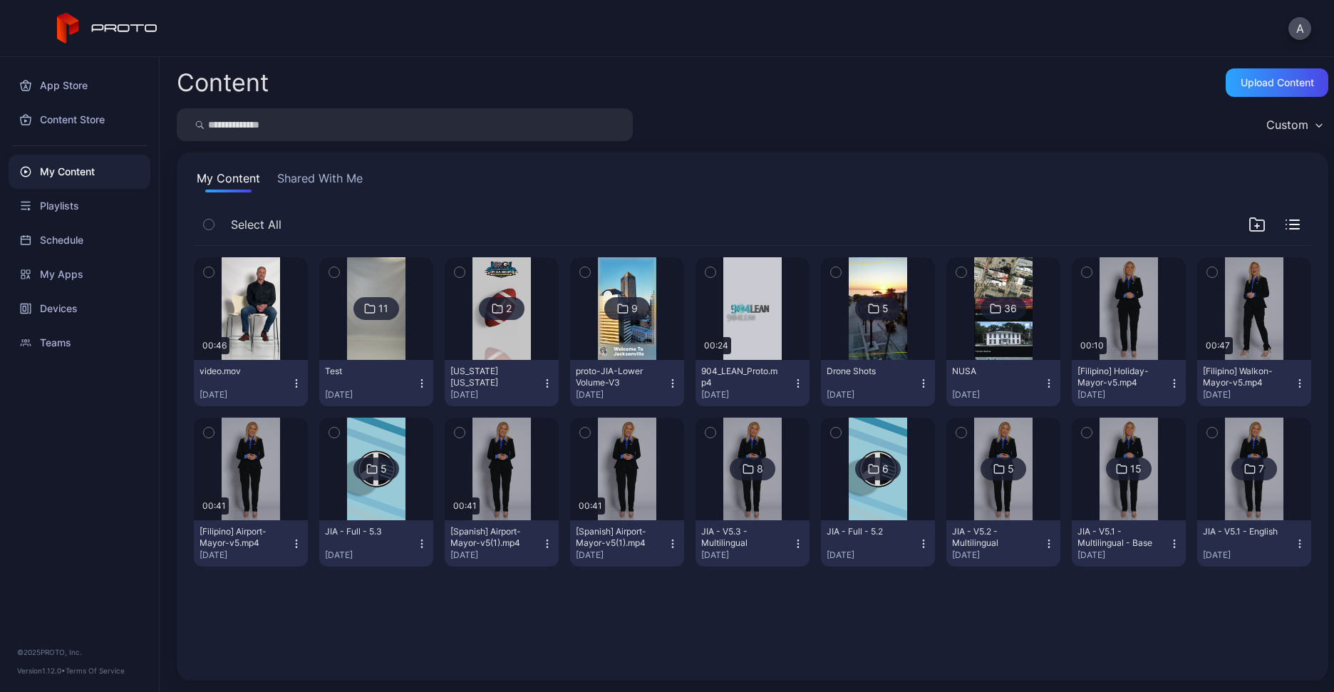
click at [393, 337] on img at bounding box center [376, 308] width 58 height 103
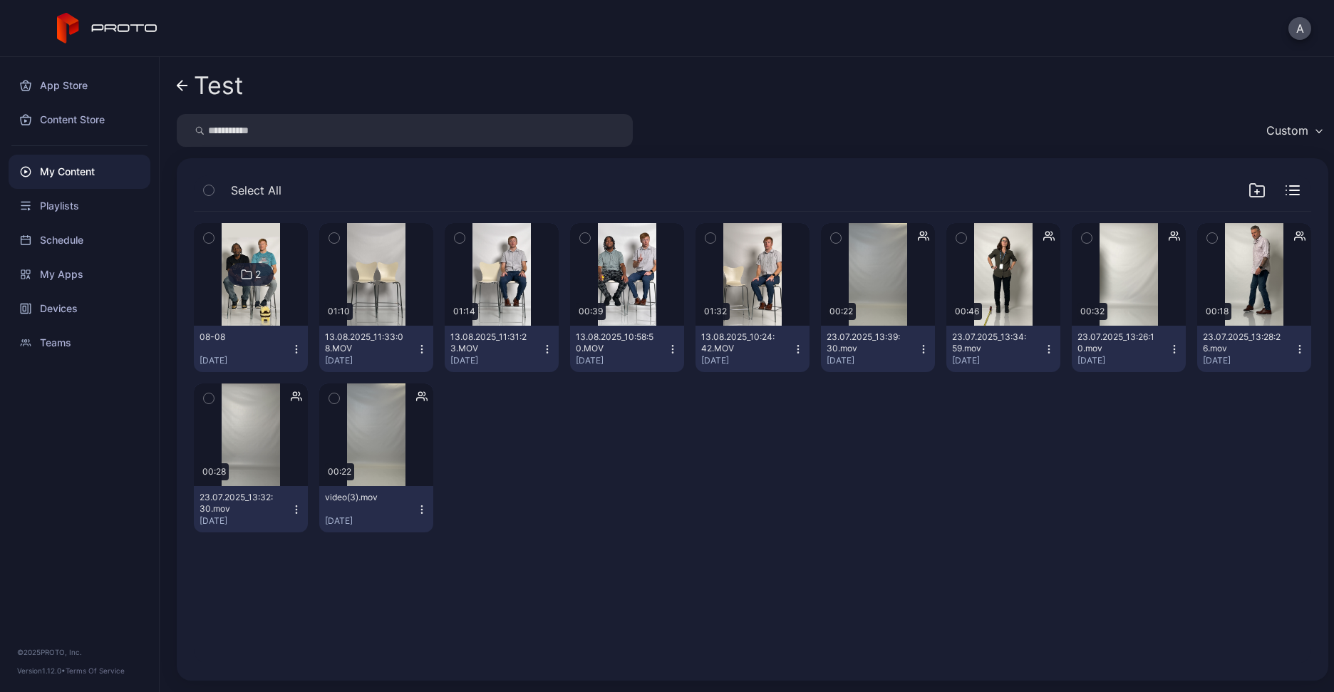
click at [249, 306] on img at bounding box center [251, 274] width 58 height 103
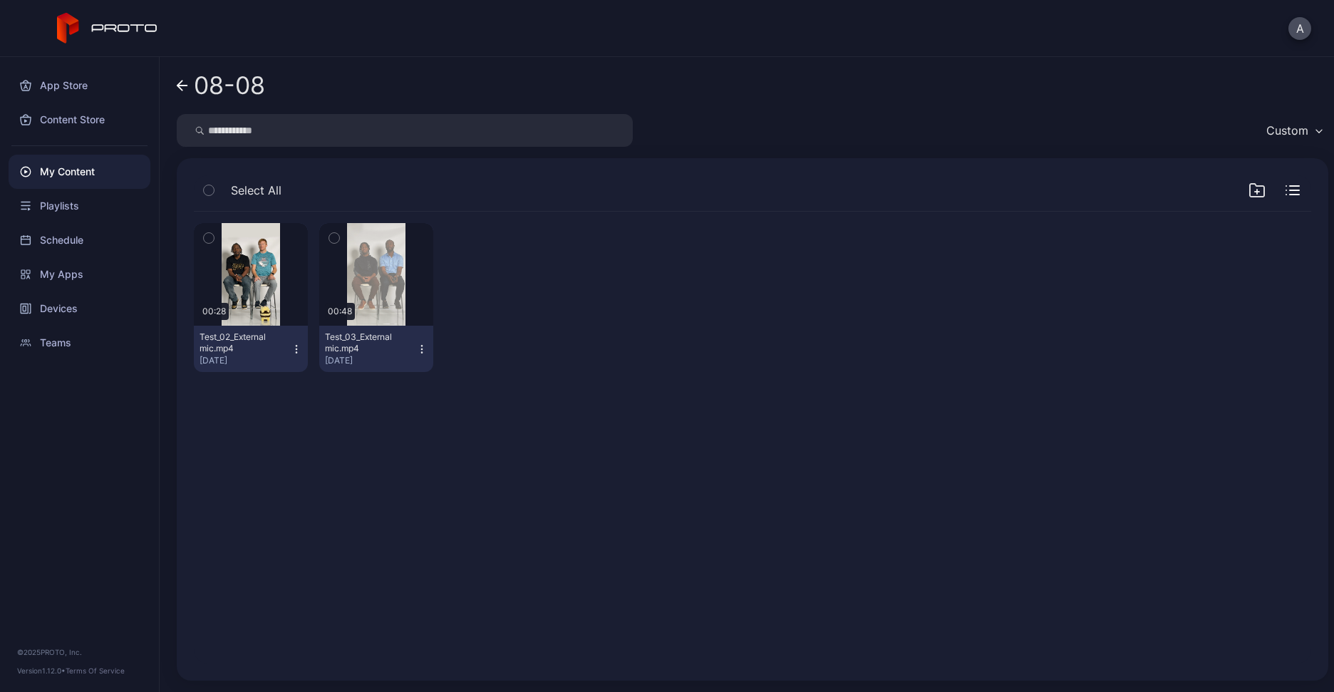
click at [416, 344] on icon "button" at bounding box center [421, 349] width 11 height 11
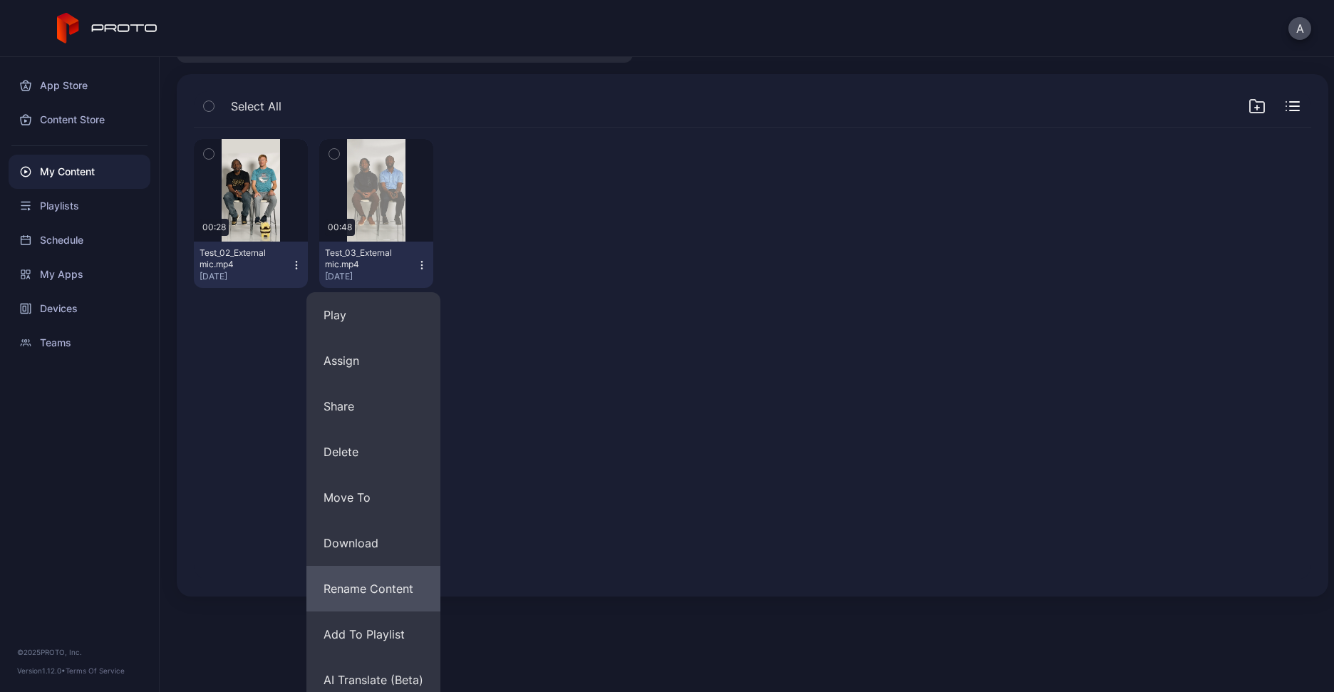
scroll to position [95, 0]
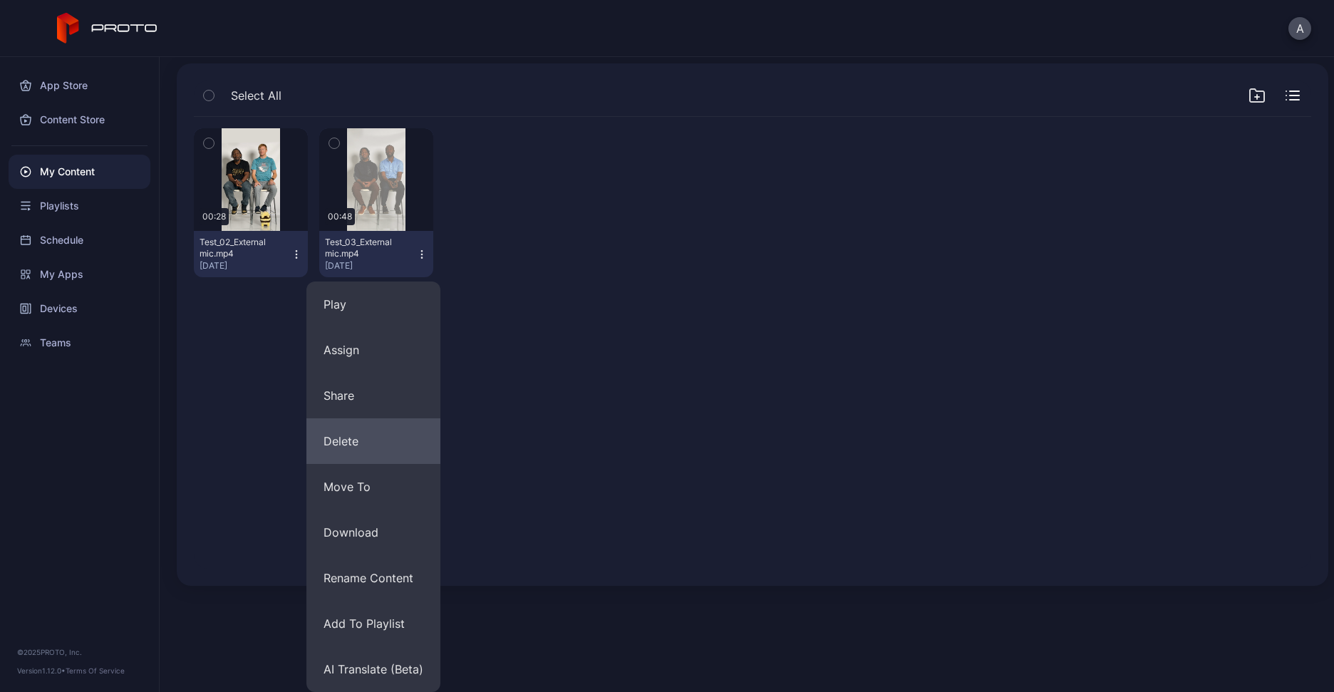
click at [351, 448] on button "Delete" at bounding box center [373, 441] width 134 height 46
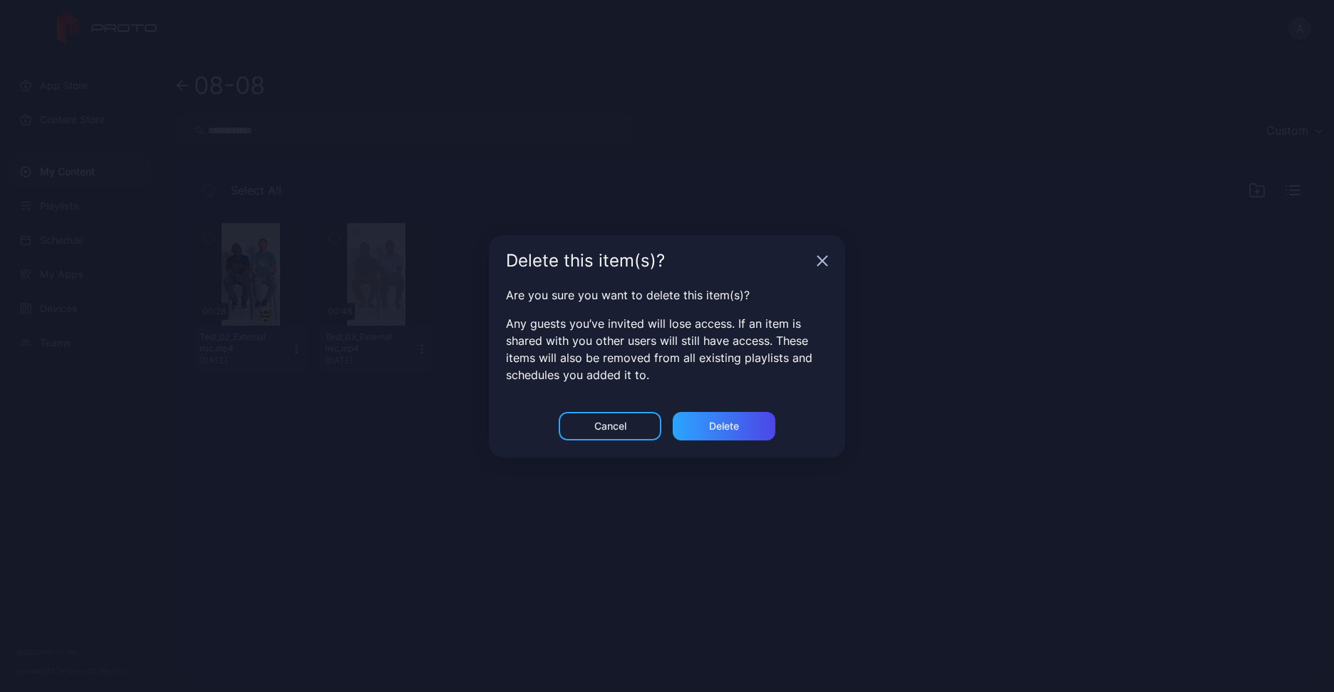
scroll to position [0, 0]
click at [711, 421] on div "Delete" at bounding box center [724, 426] width 30 height 11
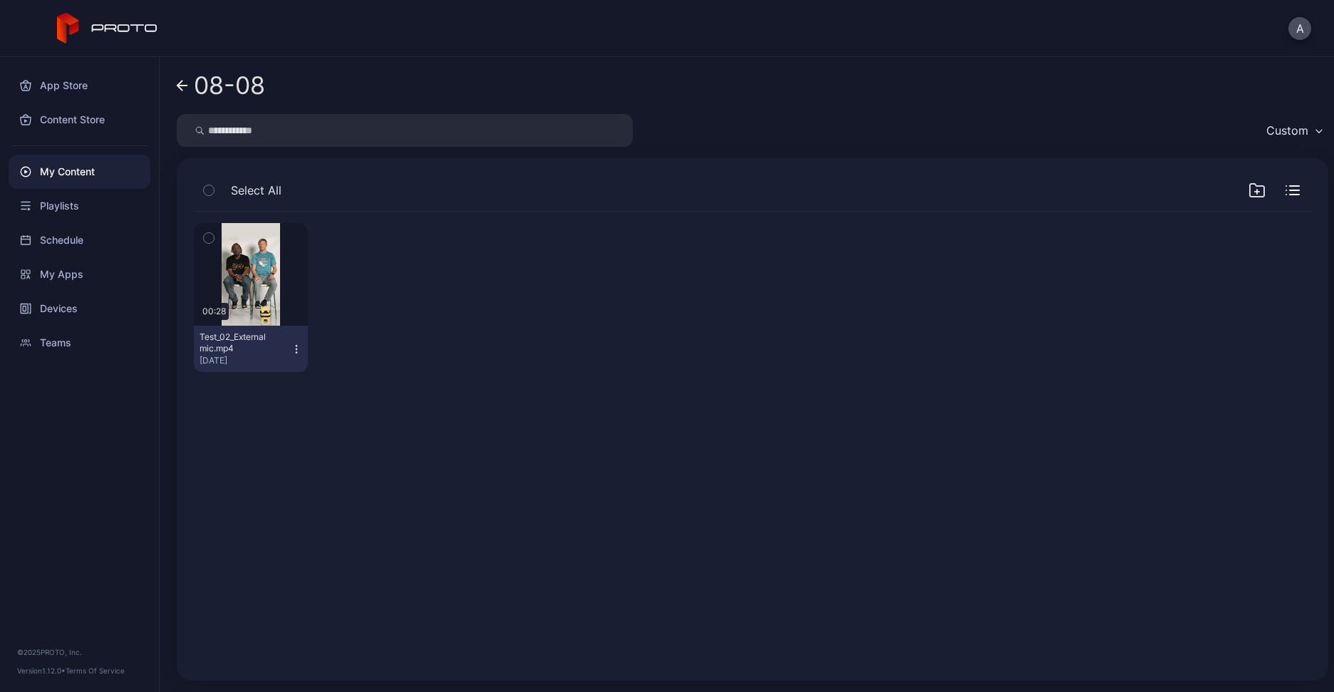
click at [110, 165] on div "My Content" at bounding box center [80, 172] width 142 height 34
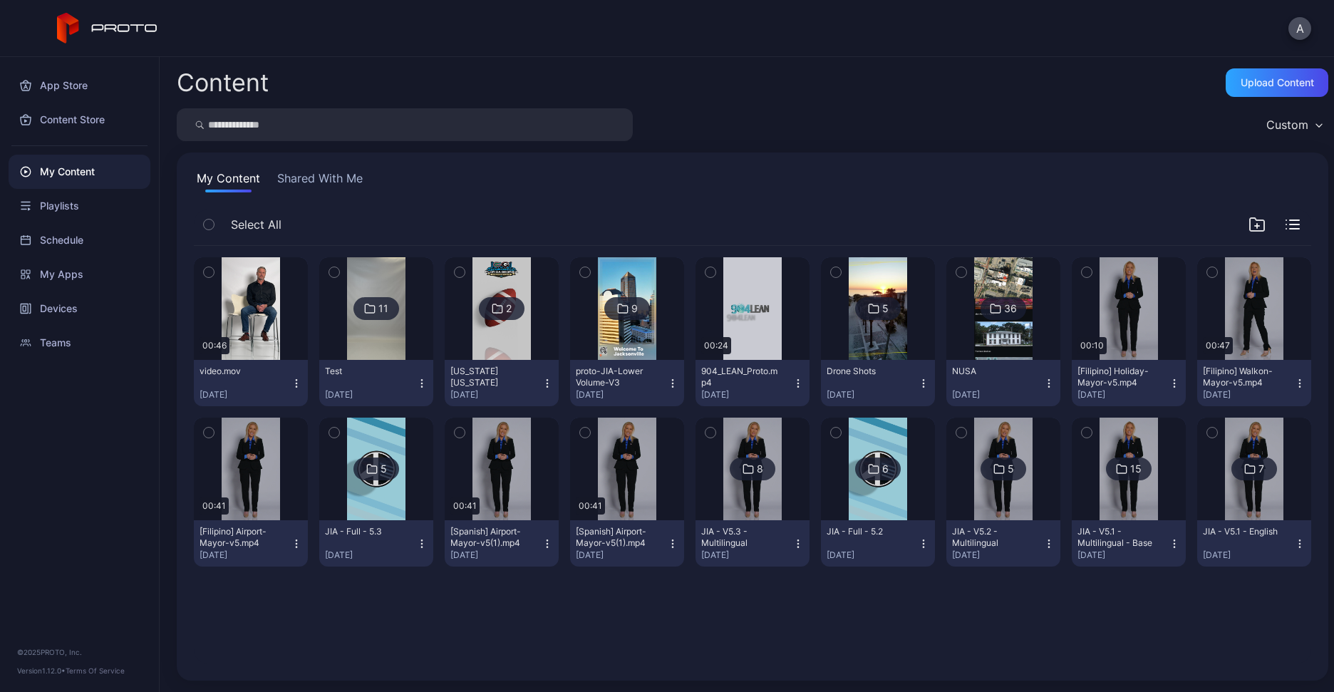
click at [428, 175] on div "My Content Shared With Me" at bounding box center [753, 181] width 1118 height 23
